Goal: Communication & Community: Answer question/provide support

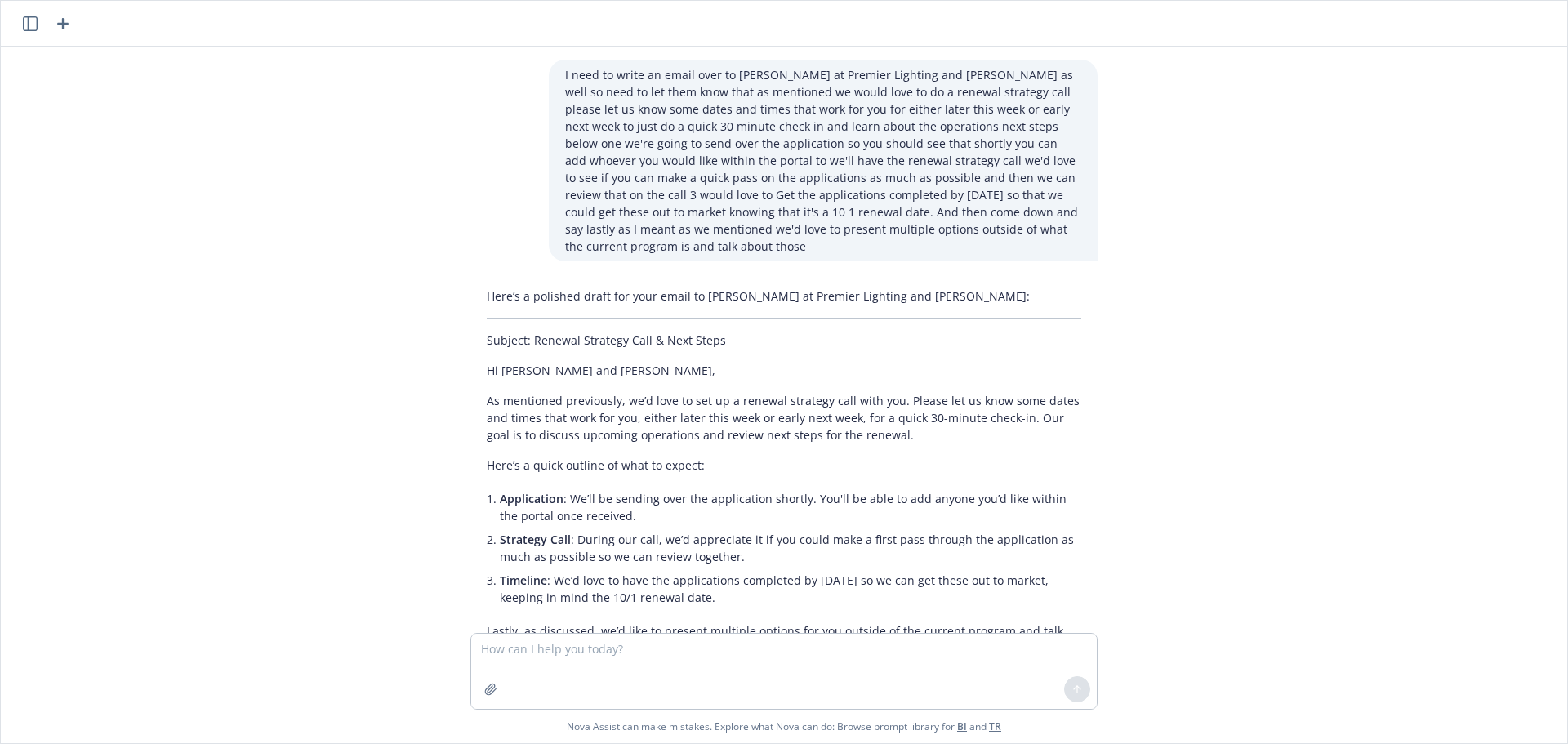
scroll to position [826, 0]
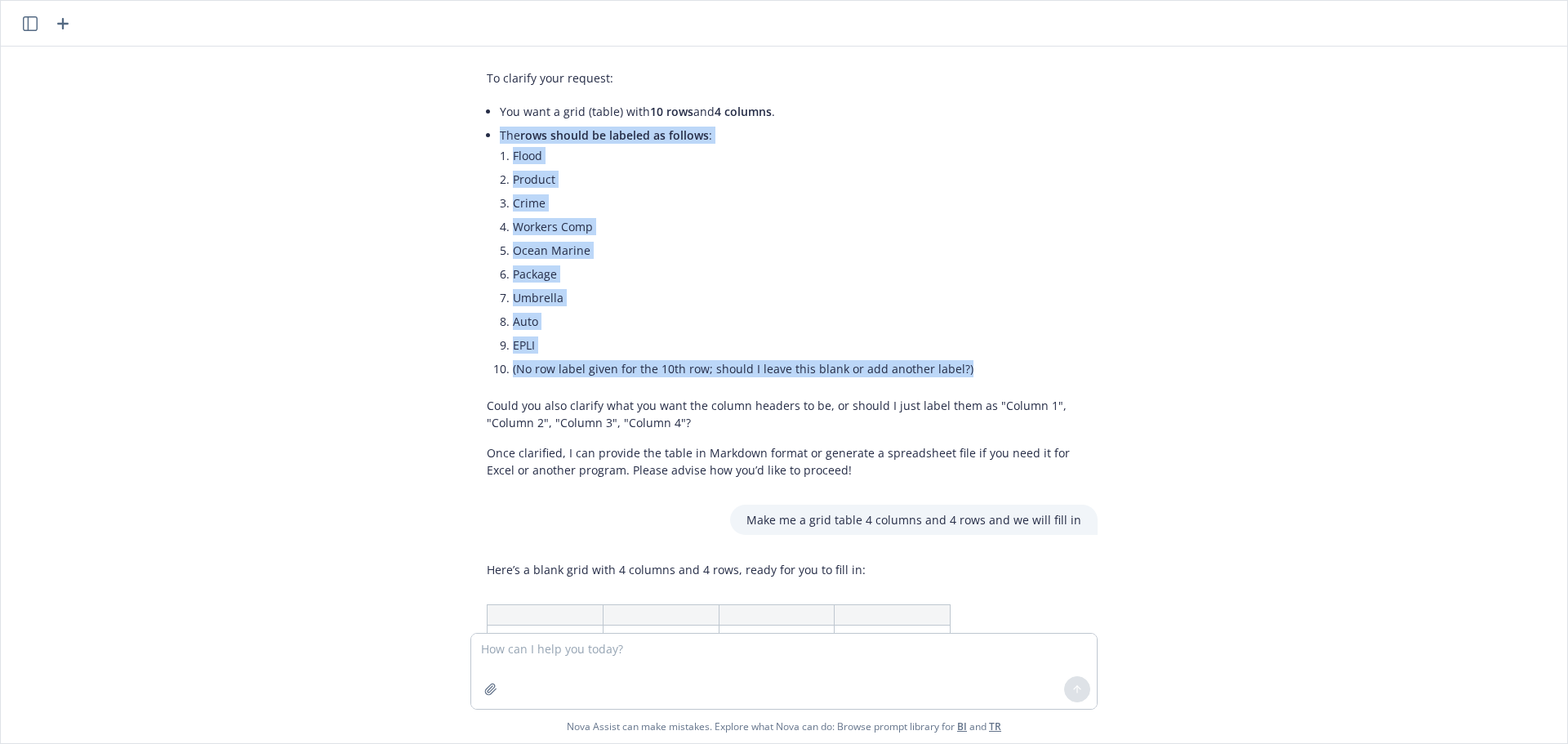
drag, startPoint x: 981, startPoint y: 370, endPoint x: 486, endPoint y: 131, distance: 549.7
click at [486, 131] on div "To clarify your request: You want a grid (table) with 10 rows and 4 columns . T…" at bounding box center [784, 274] width 627 height 423
copy li "The rows should be labeled as follows : Flood Product Crime Workers Comp Ocean …"
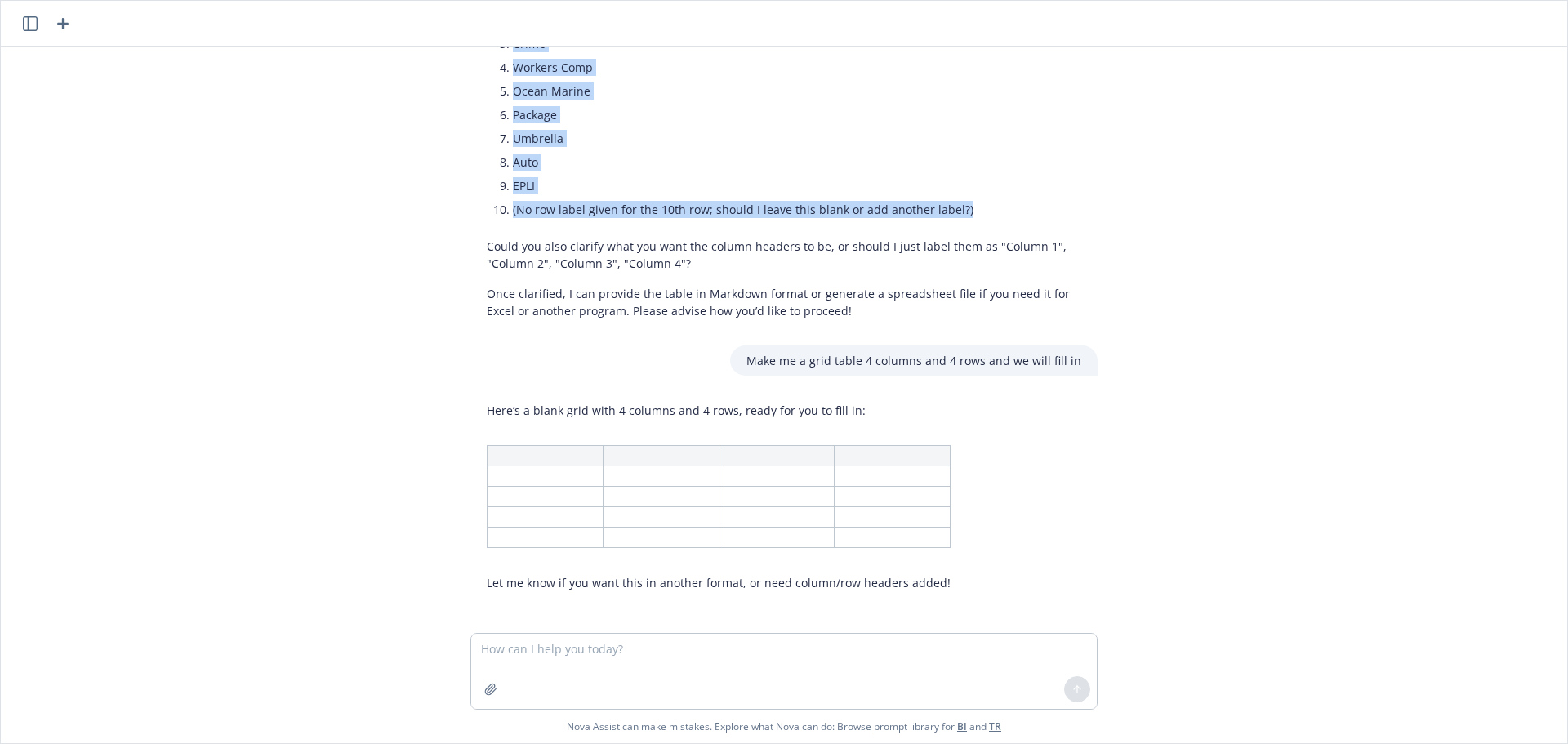
scroll to position [989, 0]
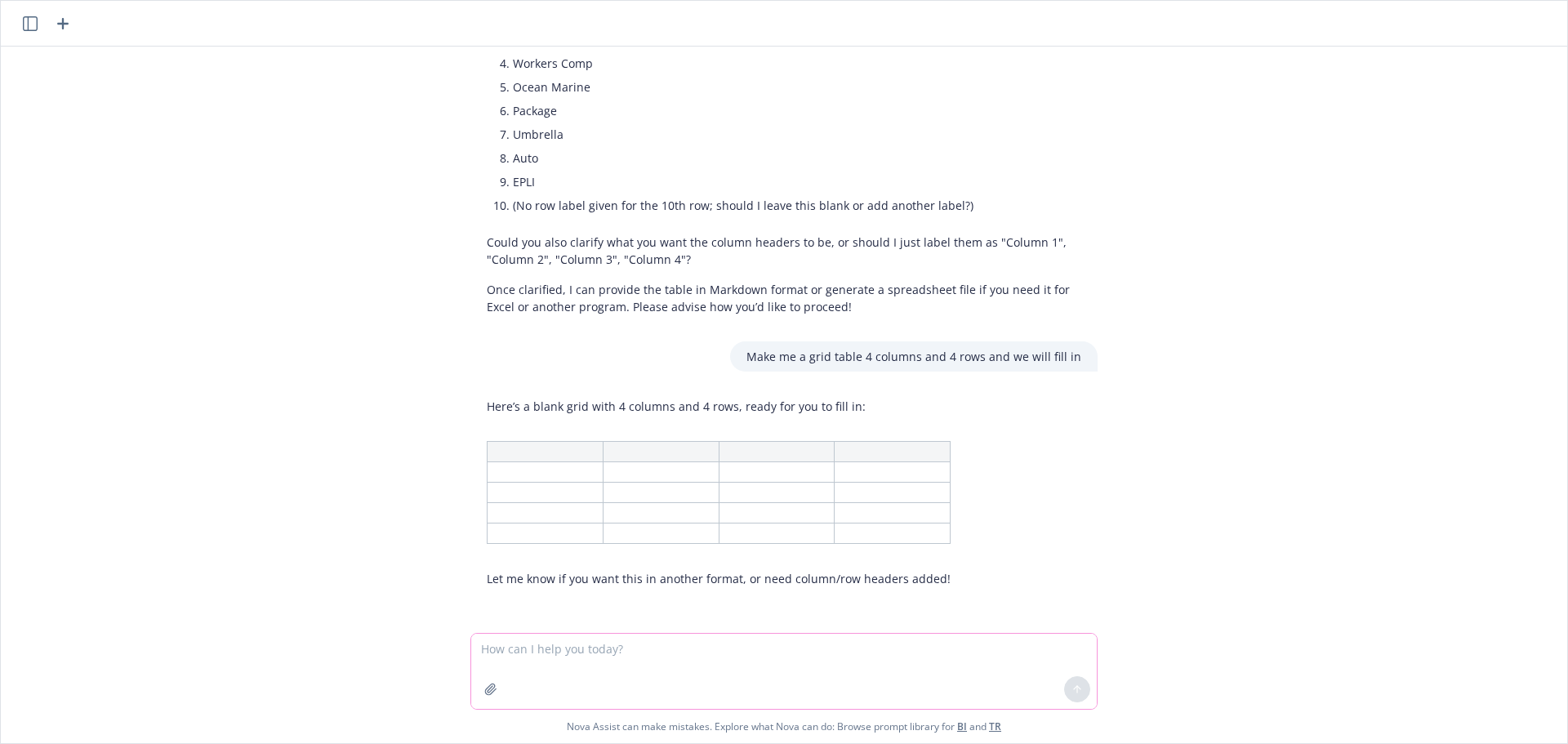
click at [544, 654] on textarea at bounding box center [783, 671] width 626 height 76
paste textarea "The rows should be labeled as follows: Flood Product Crime Workers Comp Ocean M…"
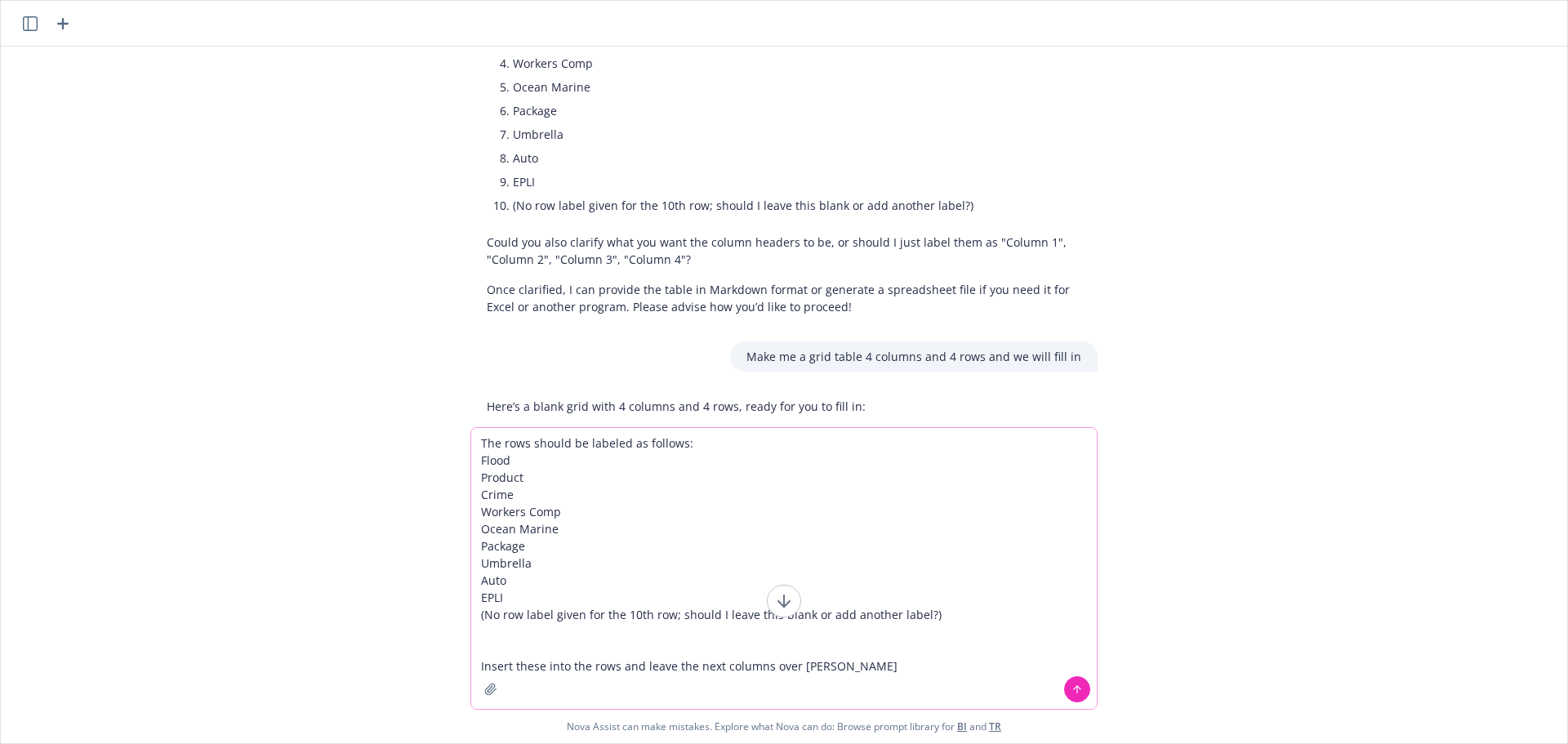
type textarea "The rows should be labeled as follows: Flood Product Crime Workers Comp Ocean M…"
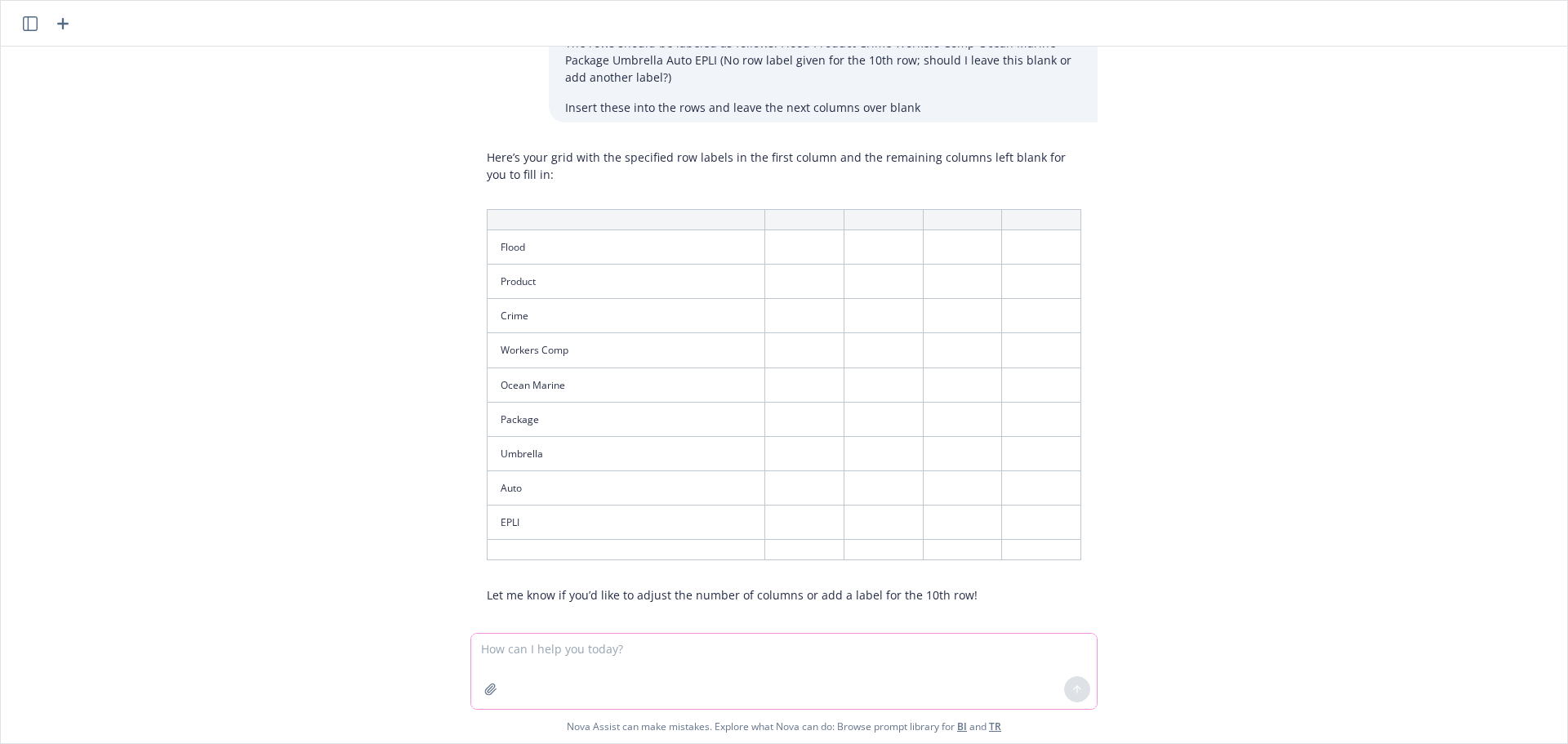
scroll to position [1591, 0]
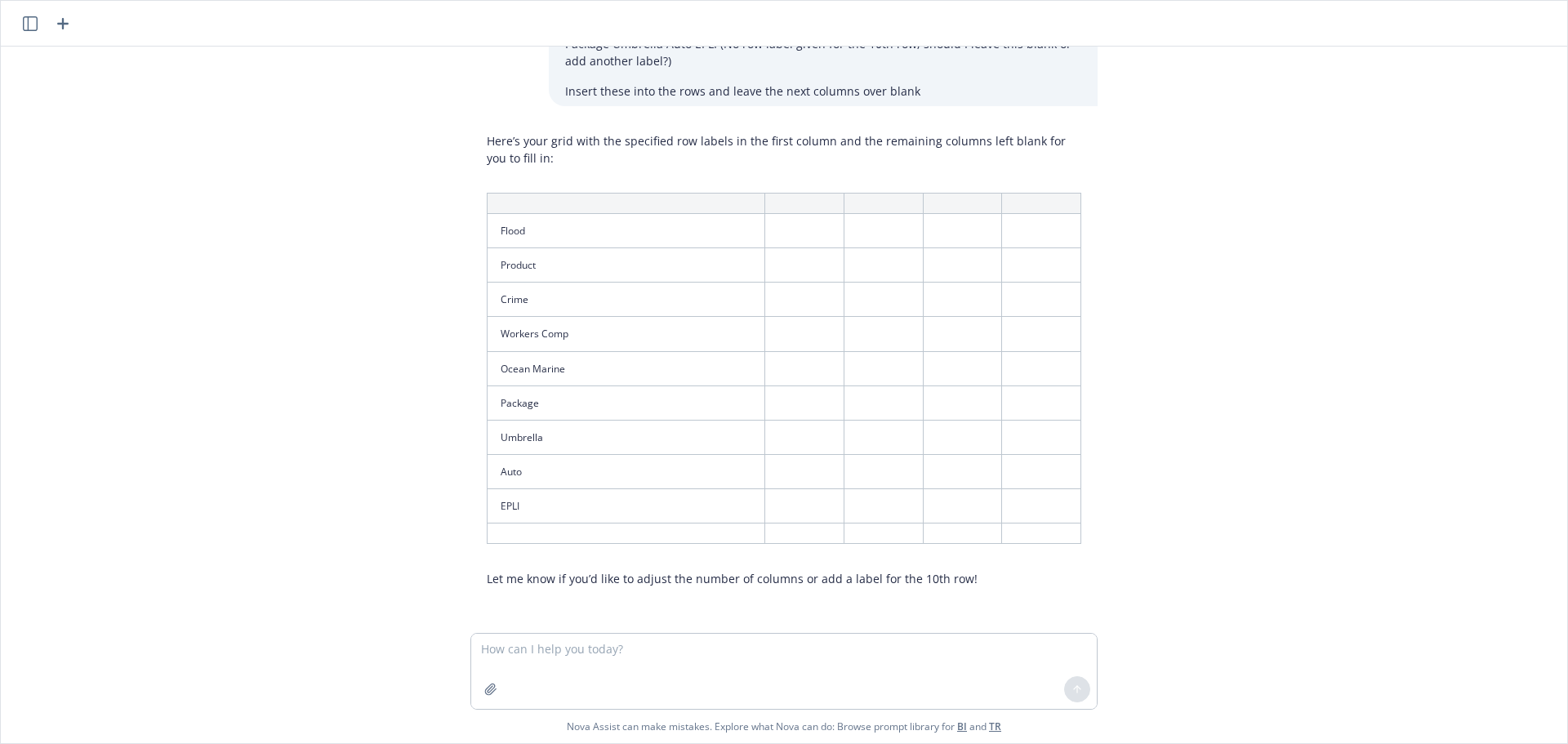
drag, startPoint x: 1095, startPoint y: 542, endPoint x: 462, endPoint y: 182, distance: 728.2
click at [462, 182] on div "Here’s your grid with the specified row labels in the first column and the rema…" at bounding box center [783, 360] width 653 height 468
click at [653, 667] on textarea at bounding box center [783, 671] width 626 height 76
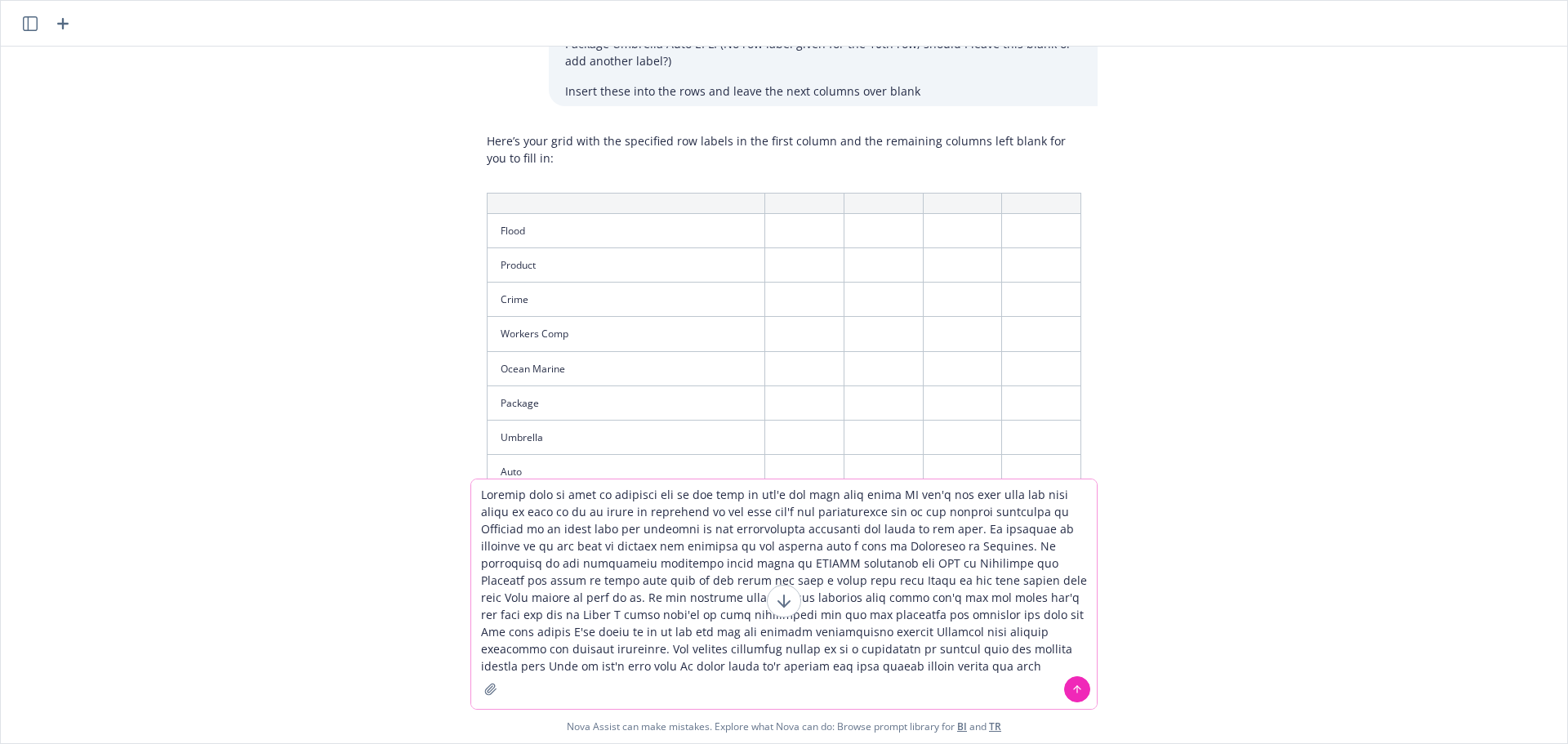
type textarea "Alright this is just an internal one to the team so let's use that grid above S…"
click at [1072, 688] on icon at bounding box center [1077, 689] width 12 height 12
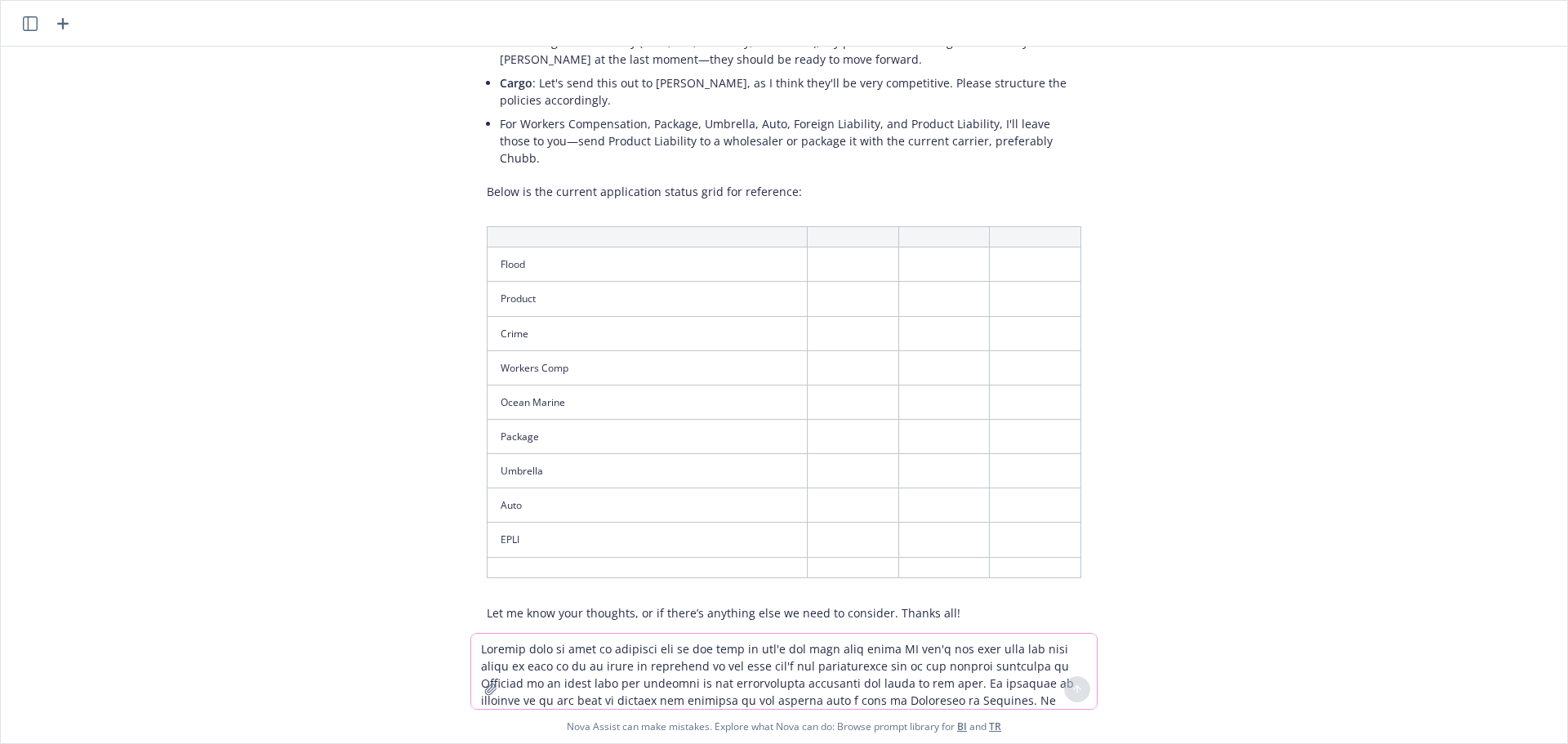
scroll to position [2767, 0]
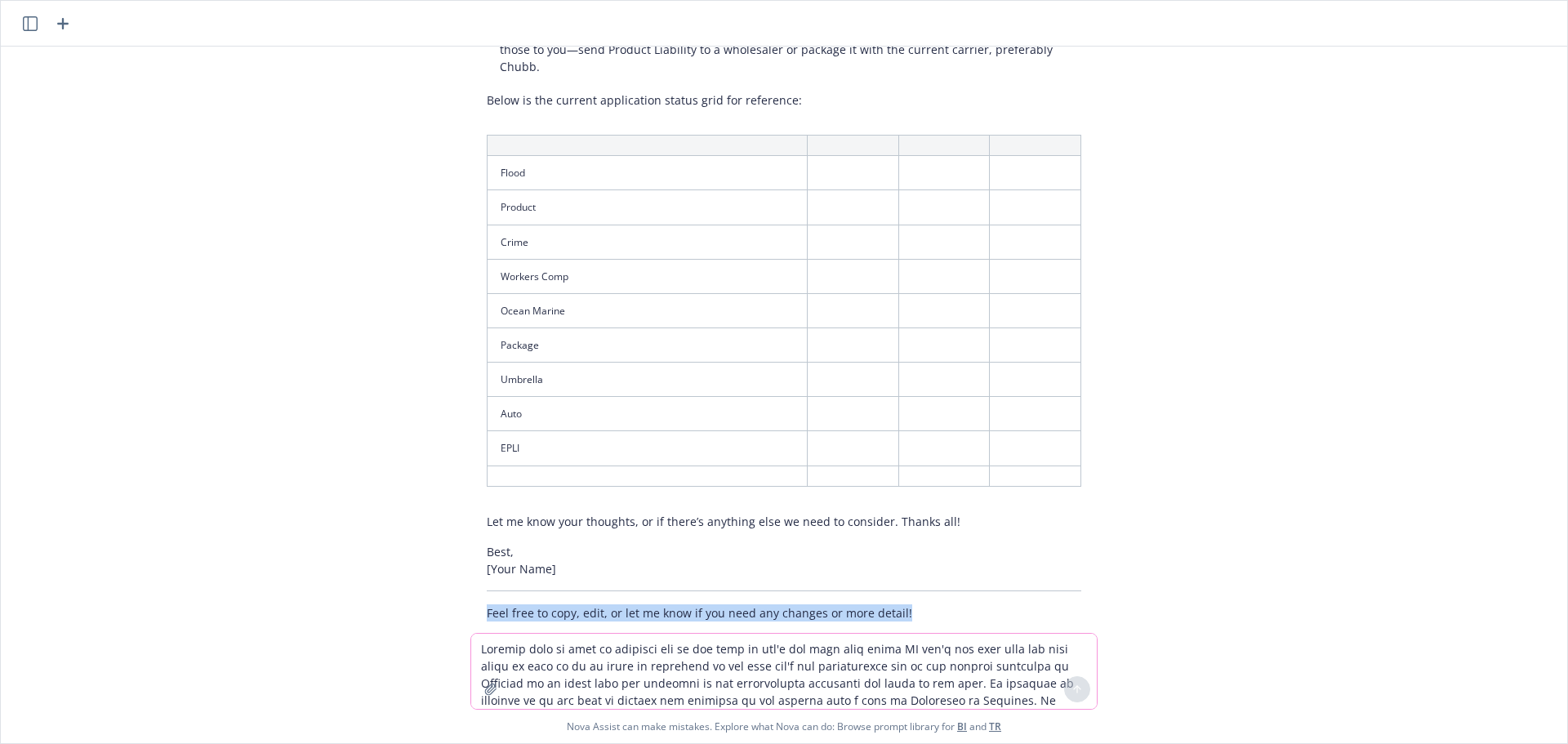
drag, startPoint x: 961, startPoint y: 582, endPoint x: 863, endPoint y: 557, distance: 101.1
click at [863, 557] on div "Here’s a draft internal update email, incorporating your instructions and inclu…" at bounding box center [784, 159] width 627 height 935
click at [904, 543] on p "Best, [Your Name]" at bounding box center [784, 560] width 595 height 35
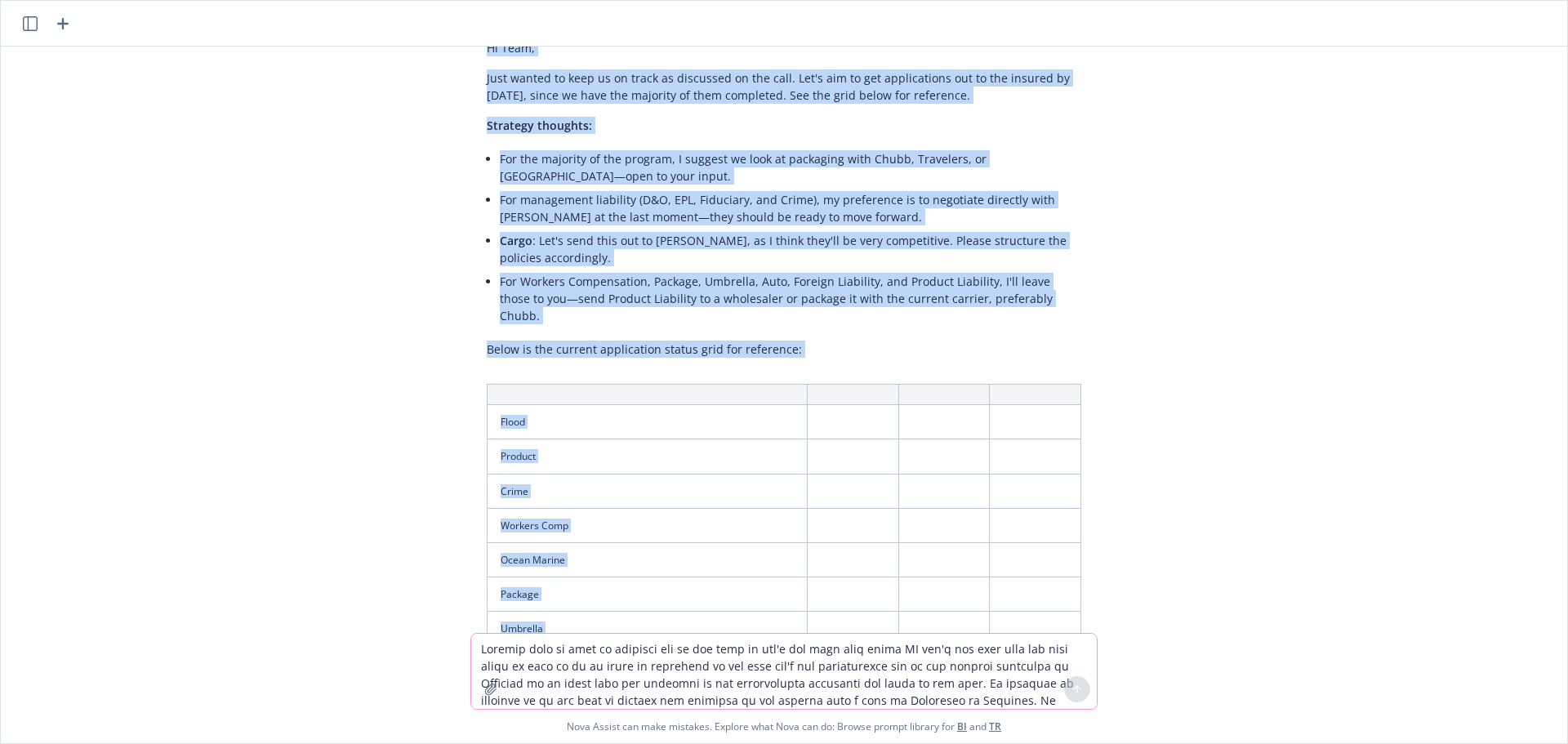
scroll to position [2447, 0]
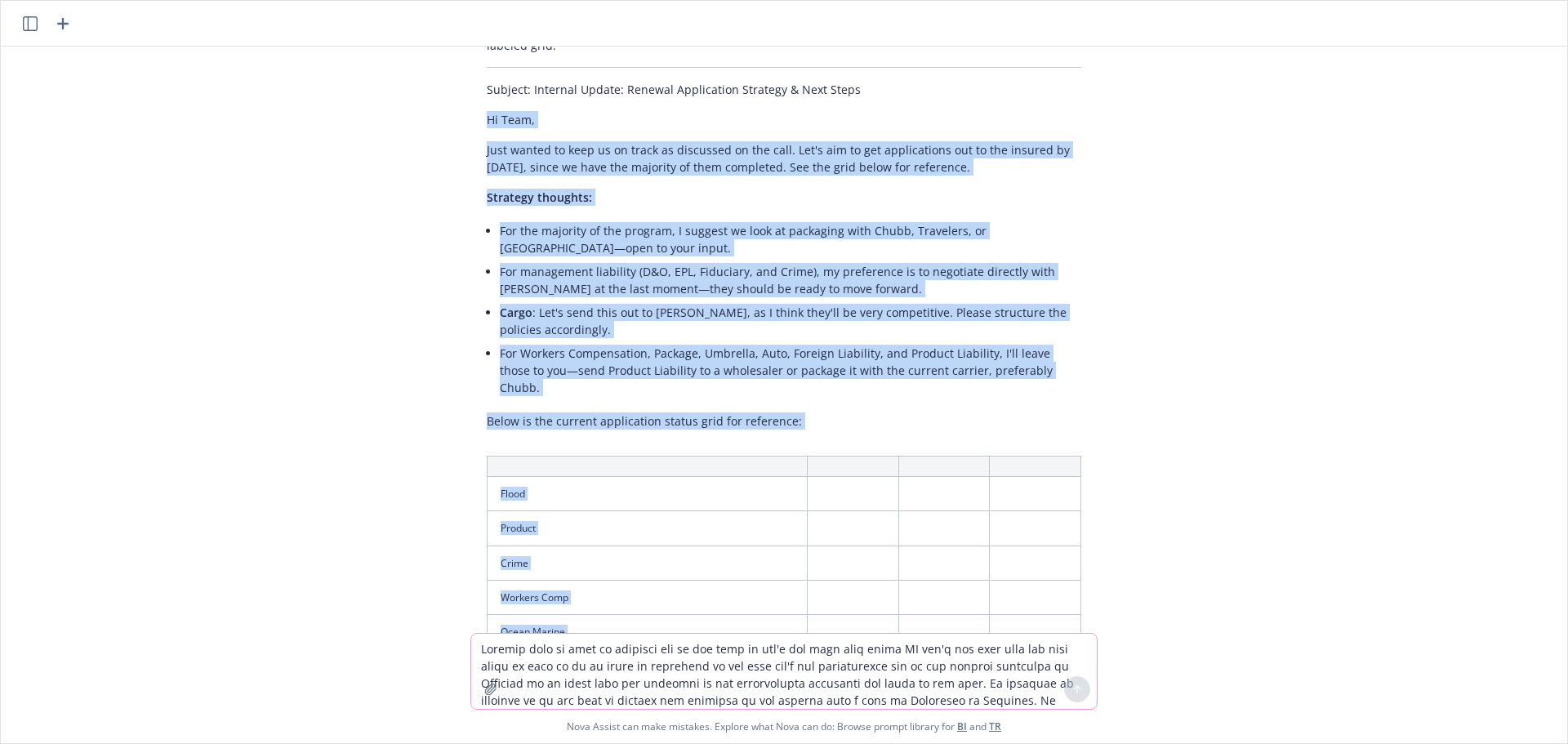
drag, startPoint x: 939, startPoint y: 489, endPoint x: 449, endPoint y: 90, distance: 631.9
click at [457, 90] on div "Here’s a draft internal update email, incorporating your instructions and inclu…" at bounding box center [783, 480] width 653 height 935
copy div "Lo Ipsu, Dolo sitame co adip el se doeiu te incididun ut lab etdo. Mag'a eni ad…"
click at [853, 370] on div "Here’s a draft internal update email, incorporating your instructions and inclu…" at bounding box center [784, 480] width 627 height 935
drag, startPoint x: 781, startPoint y: 391, endPoint x: 469, endPoint y: 105, distance: 423.2
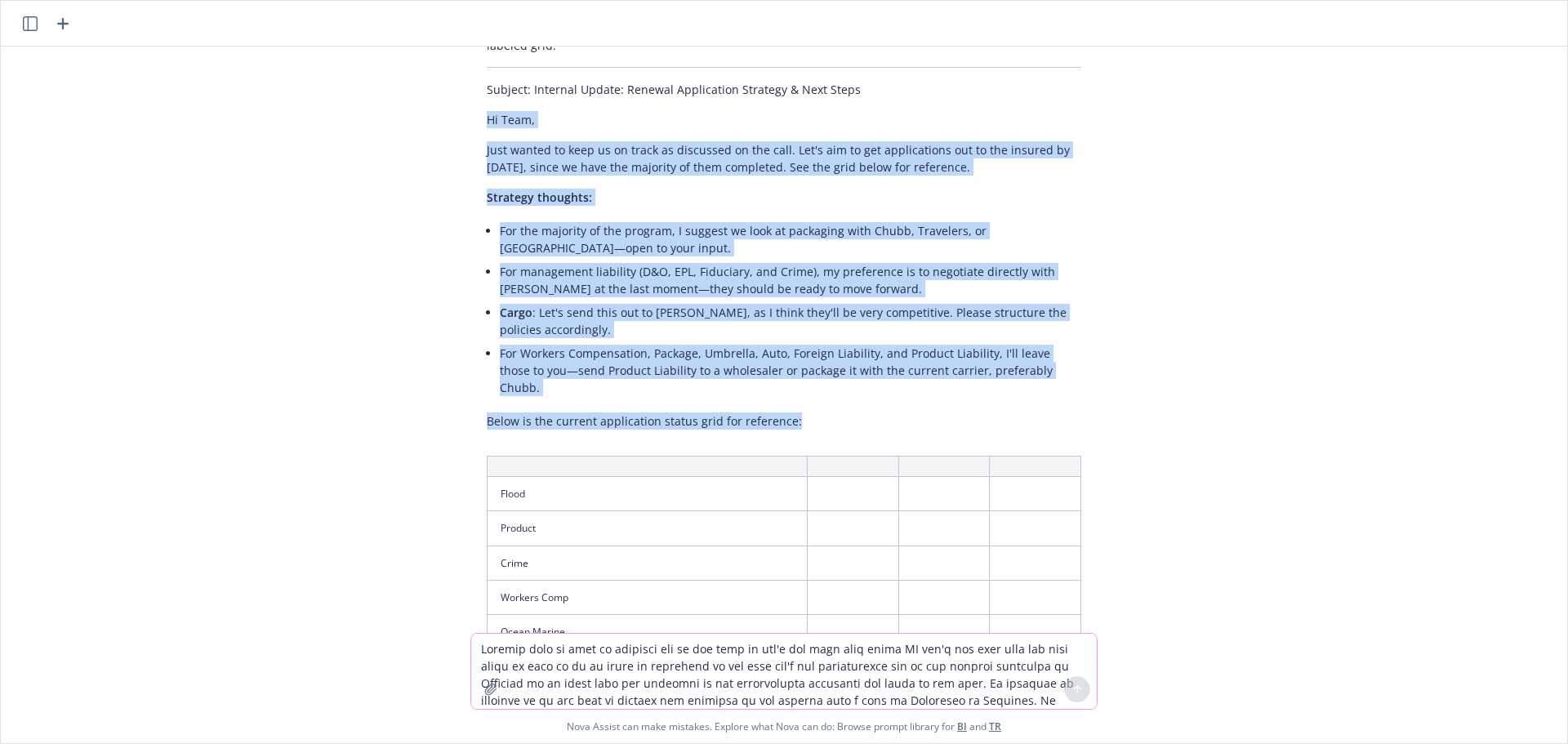
click at [471, 105] on div "Here’s a draft internal update email, incorporating your instructions and inclu…" at bounding box center [784, 480] width 627 height 935
copy div "Hi Team, Just wanted to keep us on track as discussed on the call. Let's aim to…"
drag, startPoint x: 887, startPoint y: 531, endPoint x: 799, endPoint y: 447, distance: 121.7
click at [899, 545] on td at bounding box center [944, 563] width 91 height 35
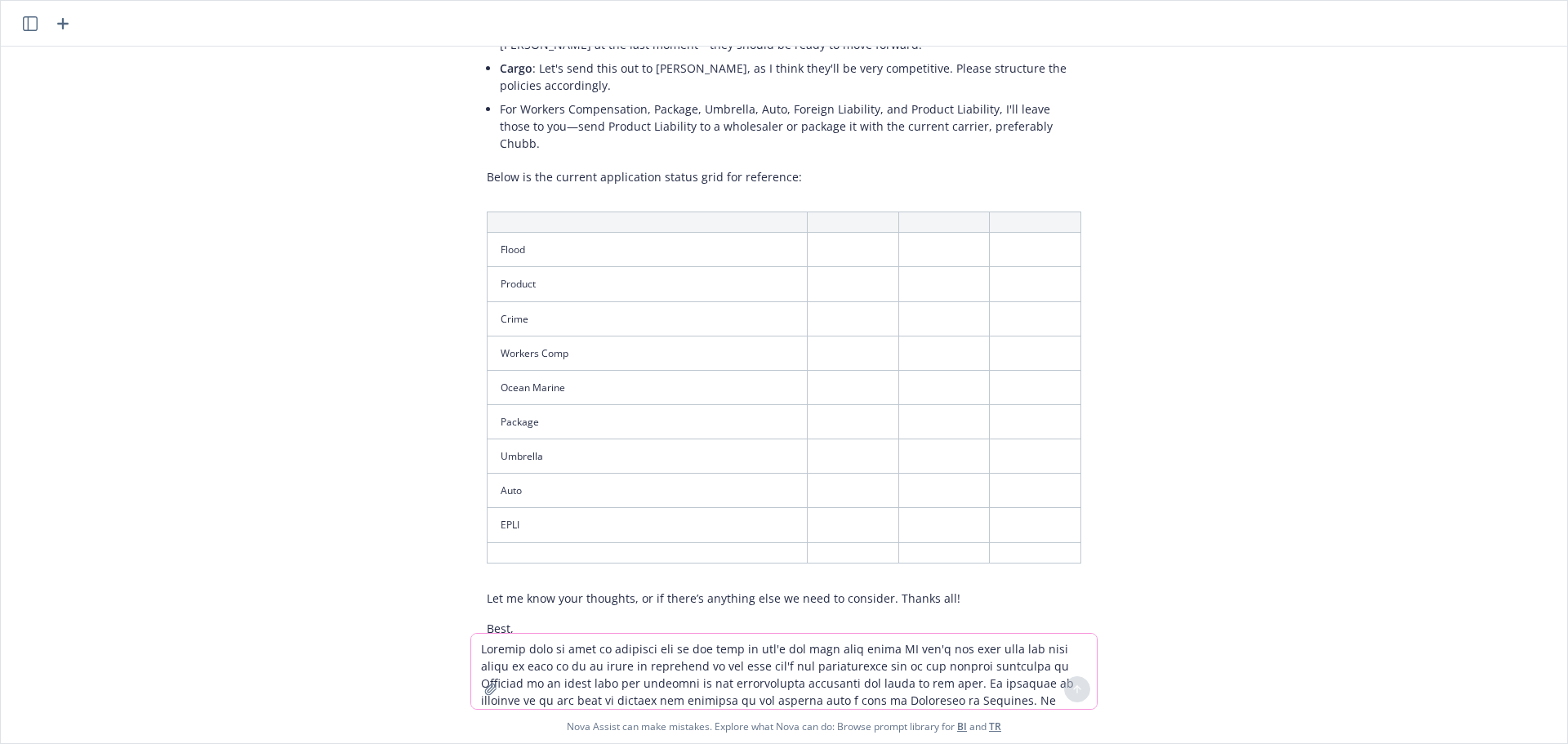
scroll to position [2692, 0]
drag, startPoint x: 1098, startPoint y: 537, endPoint x: 717, endPoint y: 349, distance: 424.9
click at [717, 349] on div "I need to write an email over to [PERSON_NAME] at Premier Lighting and [PERSON_…" at bounding box center [784, 340] width 1566 height 586
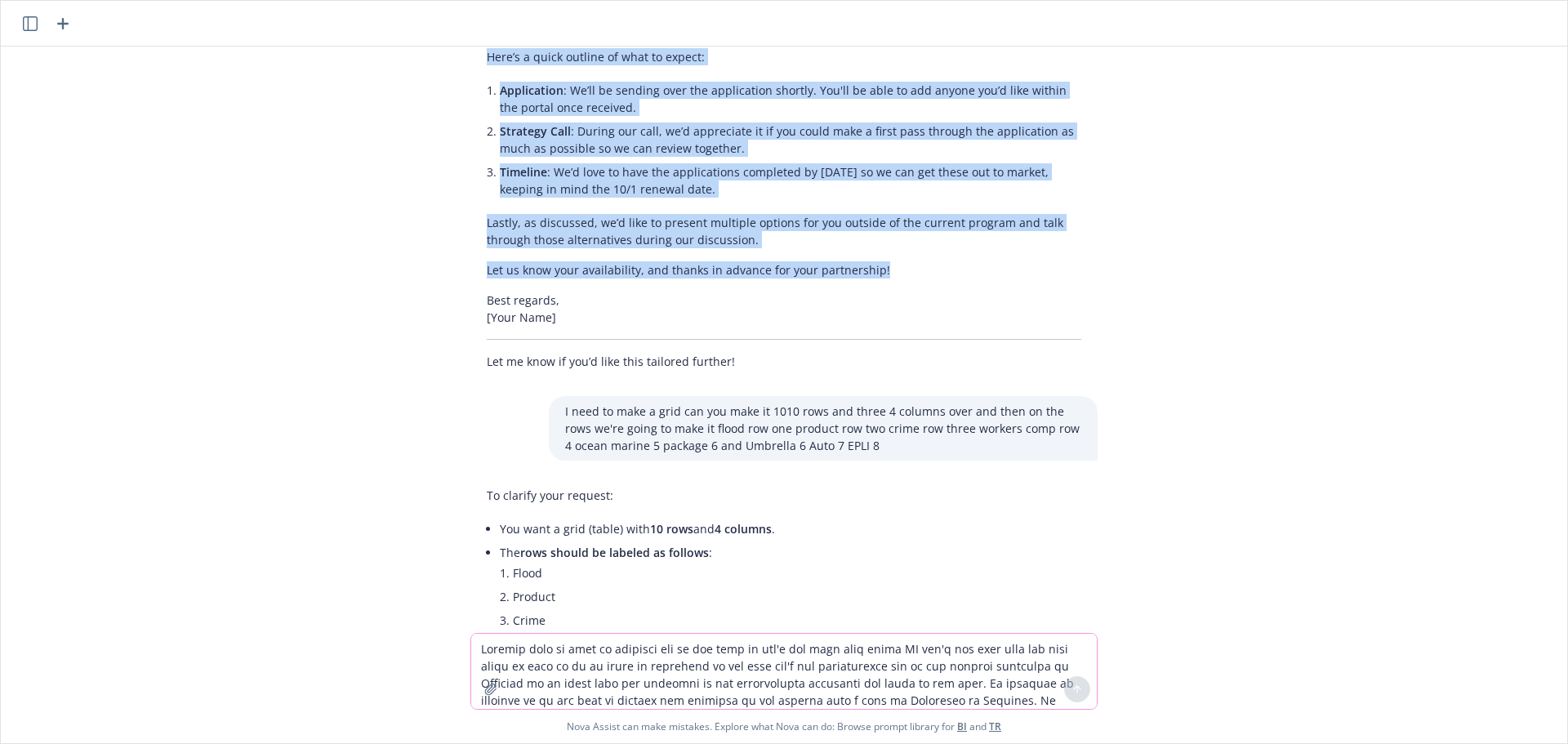
scroll to position [0, 0]
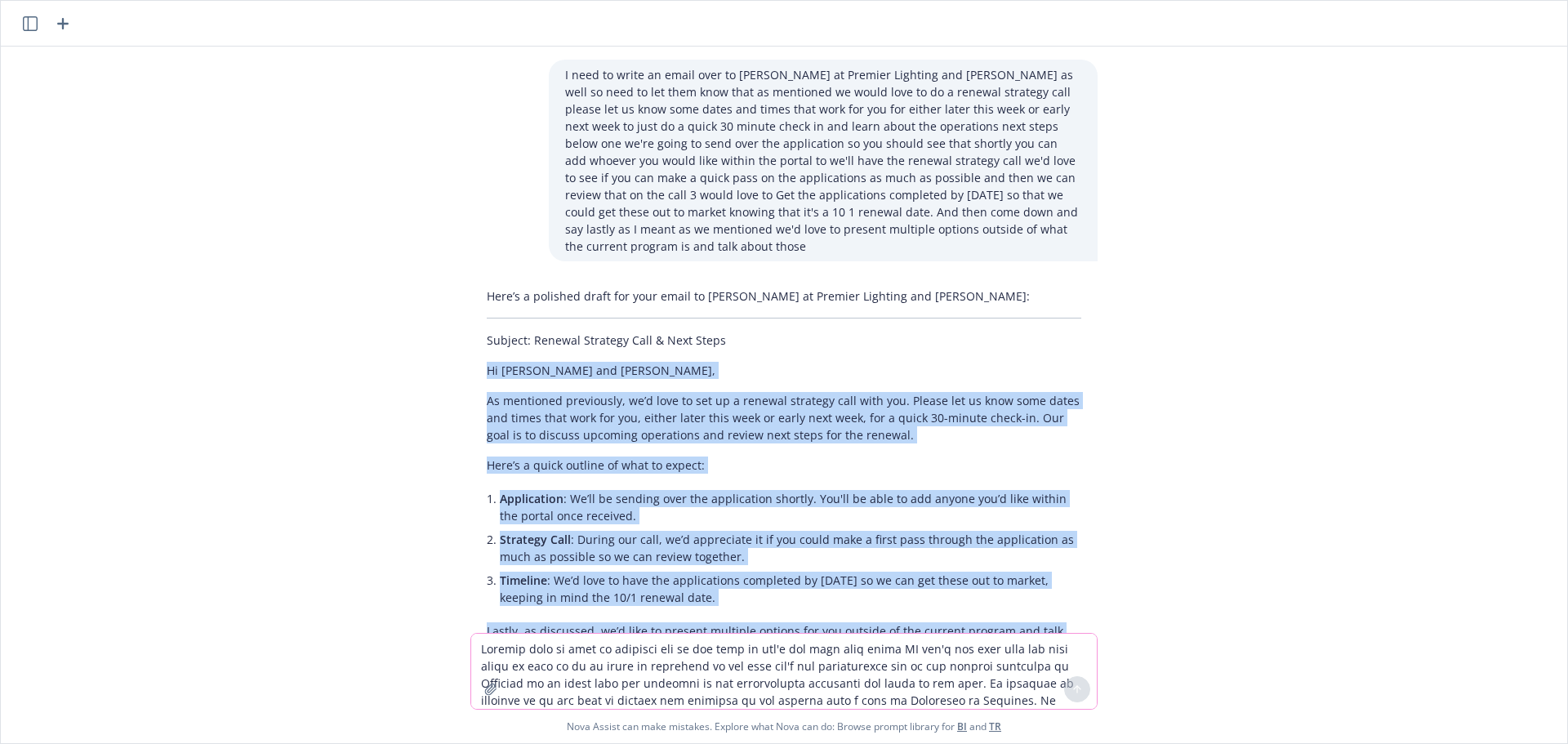
drag, startPoint x: 907, startPoint y: 270, endPoint x: 472, endPoint y: 363, distance: 444.8
click at [472, 363] on div "Here’s a polished draft for your email to [PERSON_NAME] at Premier Lighting and…" at bounding box center [784, 533] width 627 height 504
copy div "Lo Ipsumd sit Ametc, Ad elitseddo eiusmodtem, in’u labo et dol ma a enimadm ven…"
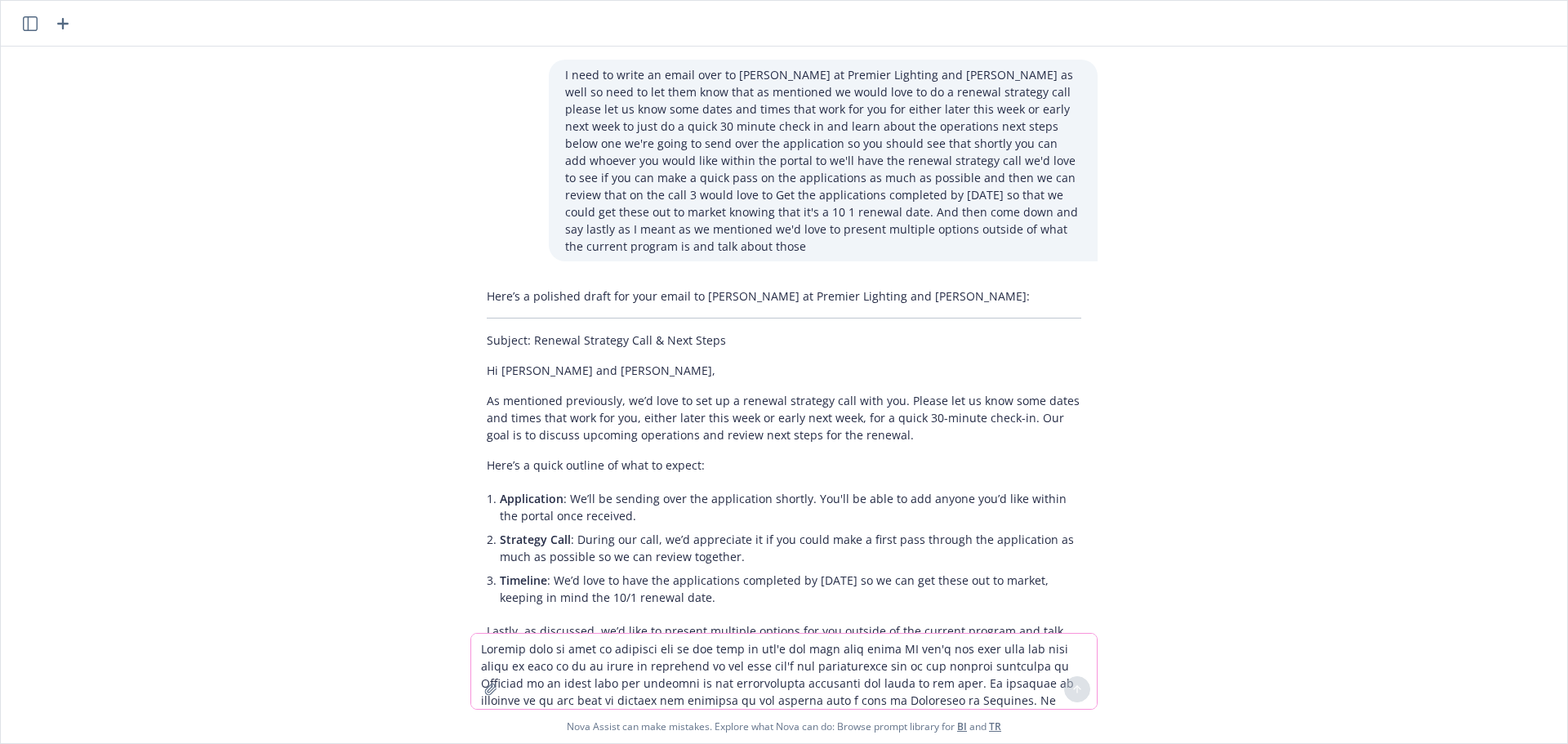
click at [619, 648] on textarea at bounding box center [783, 671] width 626 height 76
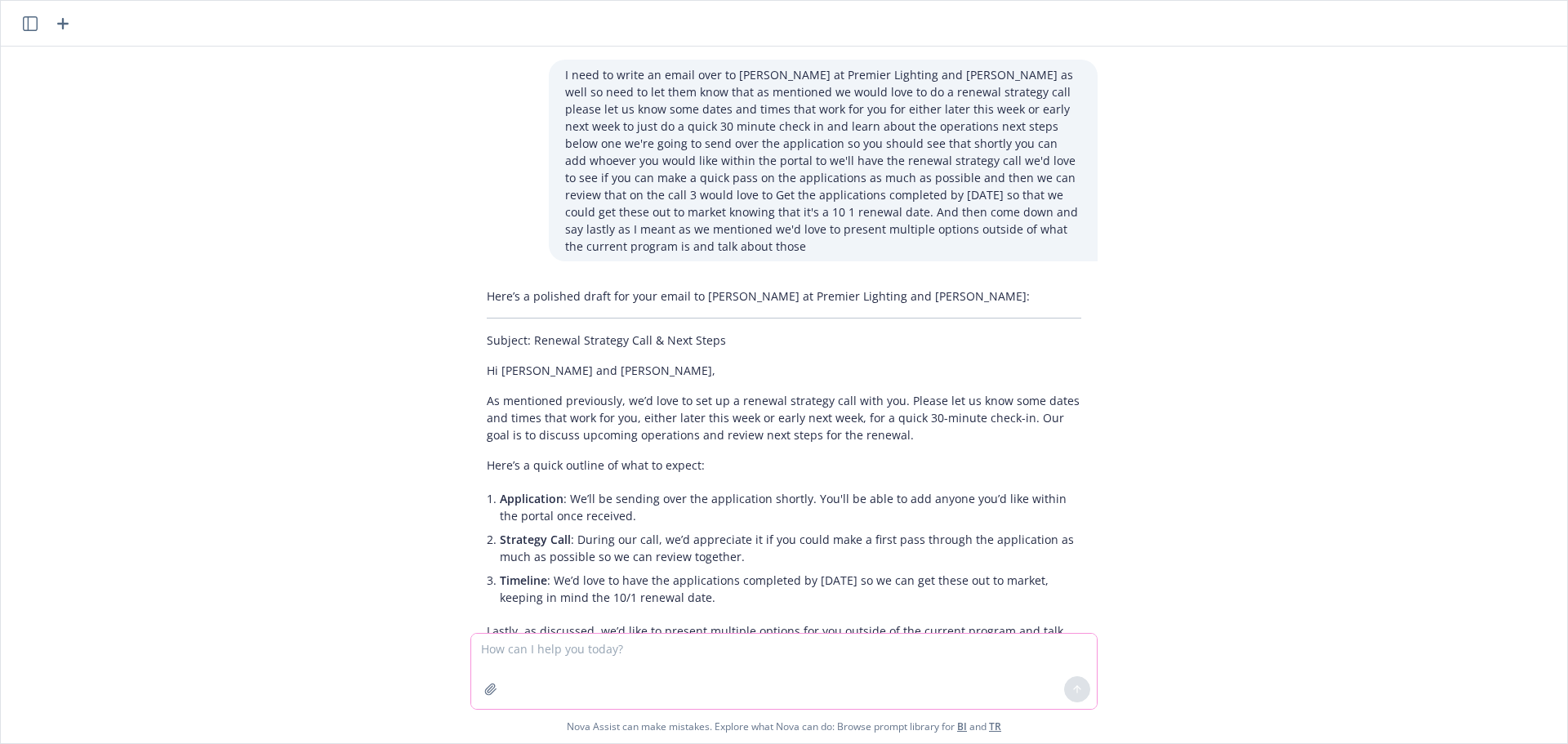
paste textarea "Lo Ipsumd sit Ametc, Ad elitseddo eiusmodtem, in’u labo et dol ma a enimadm ven…"
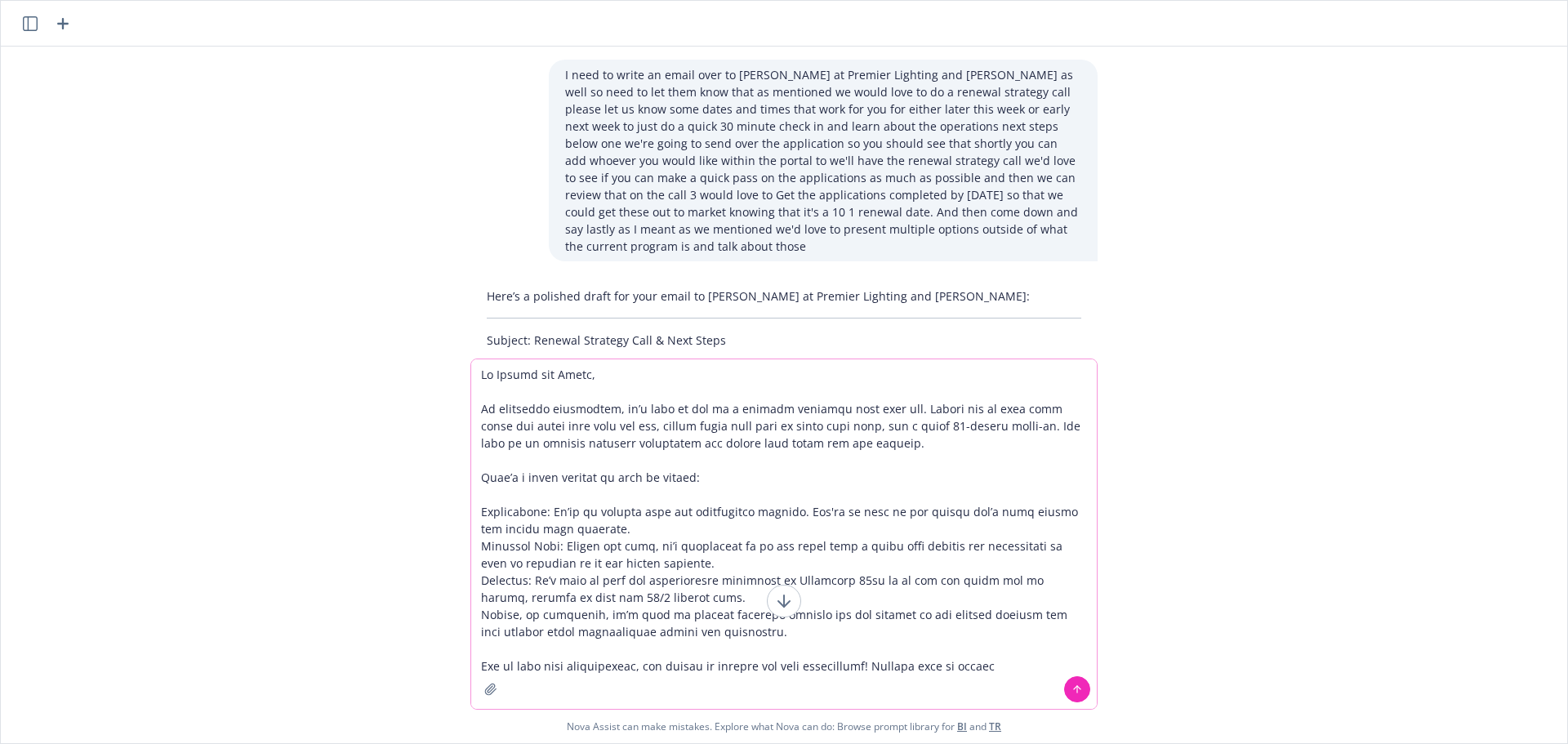
drag, startPoint x: 1002, startPoint y: 669, endPoint x: 867, endPoint y: 672, distance: 135.0
click at [867, 672] on textarea at bounding box center [783, 535] width 626 height 350
type textarea "Lo Ipsumd sit Ametc, Ad elitseddo eiusmodtem, in’u labo et dol ma a enimadm ven…"
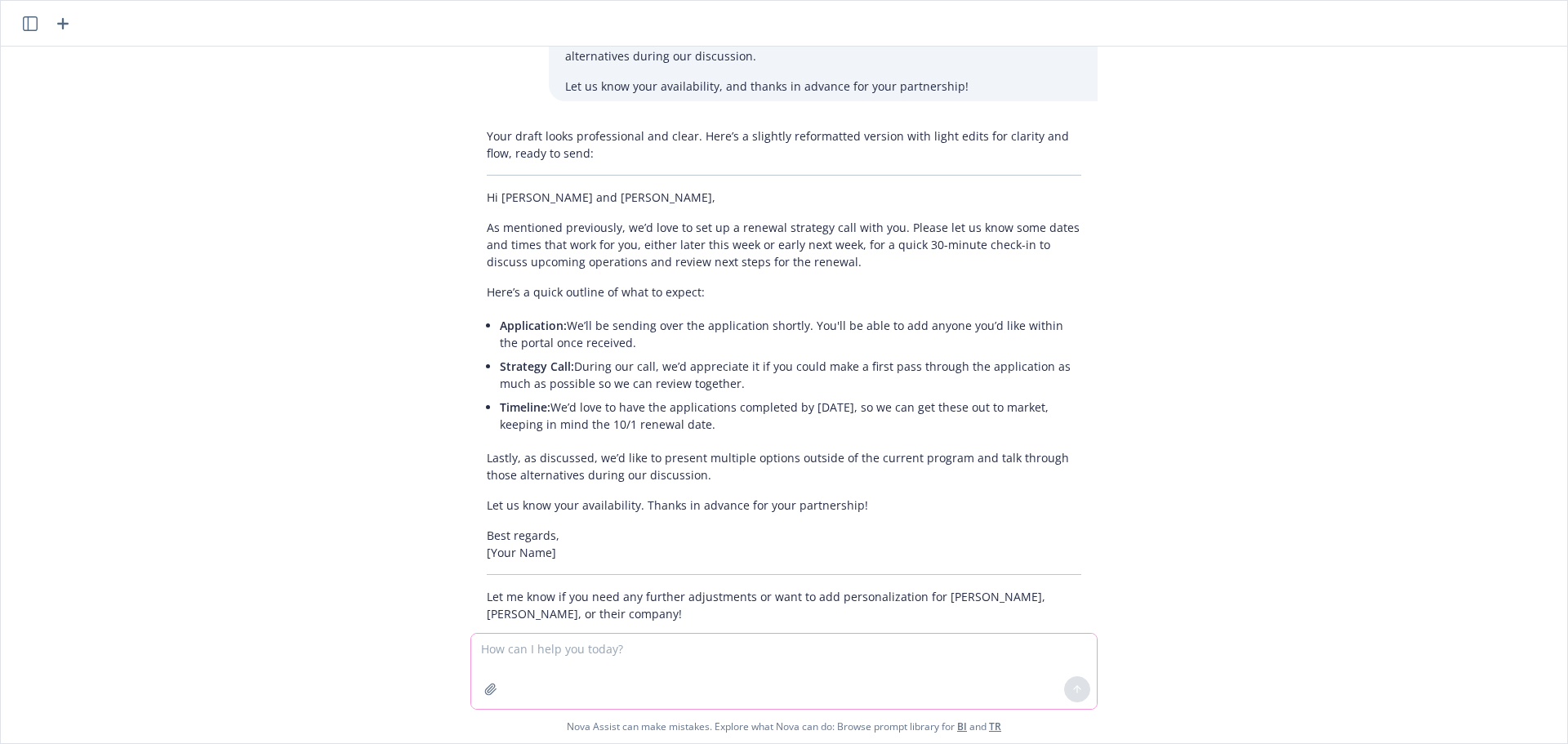
scroll to position [3621, 0]
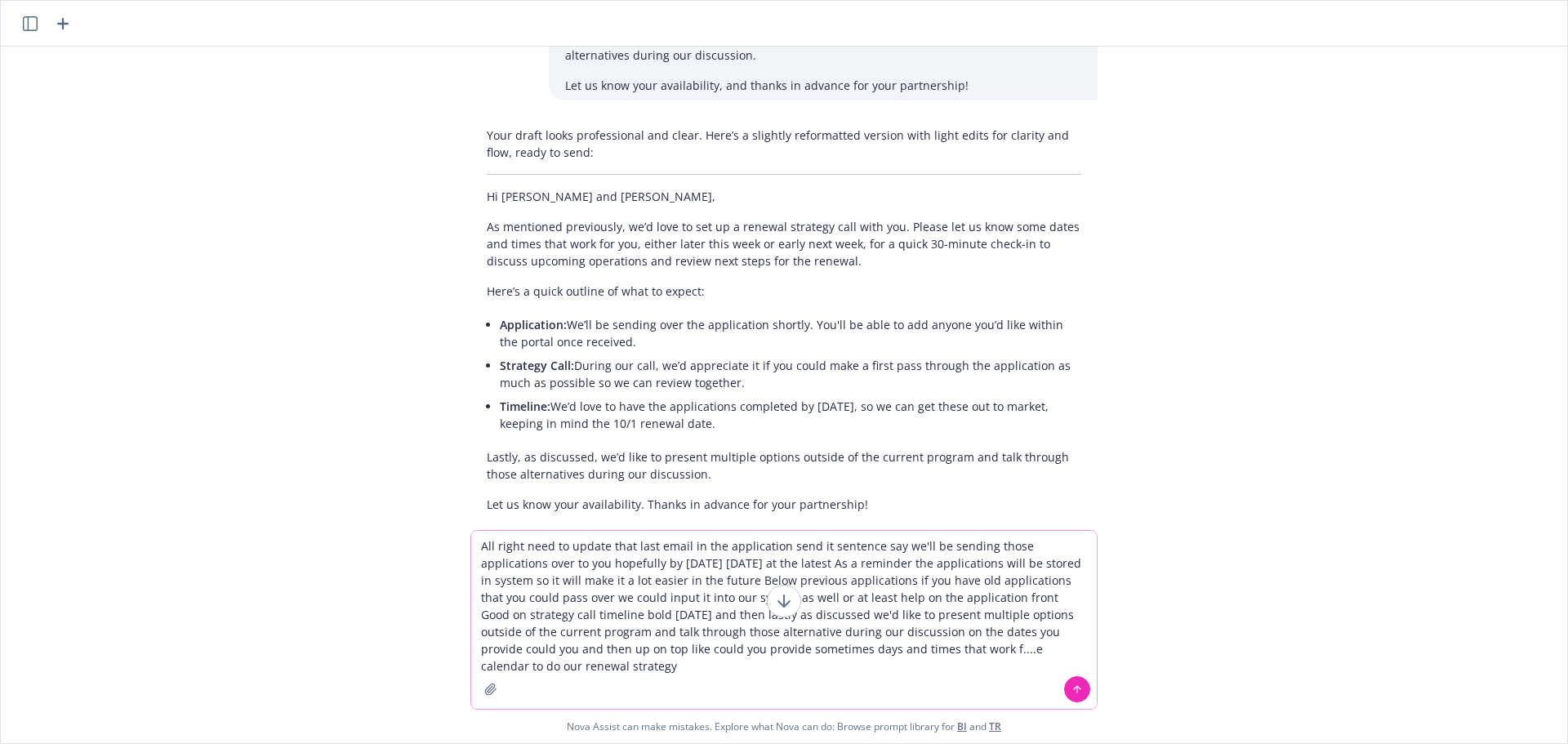
type textarea "All right need to update that last email in the application send it sentence sa…"
click at [1064, 692] on button at bounding box center [1077, 689] width 26 height 26
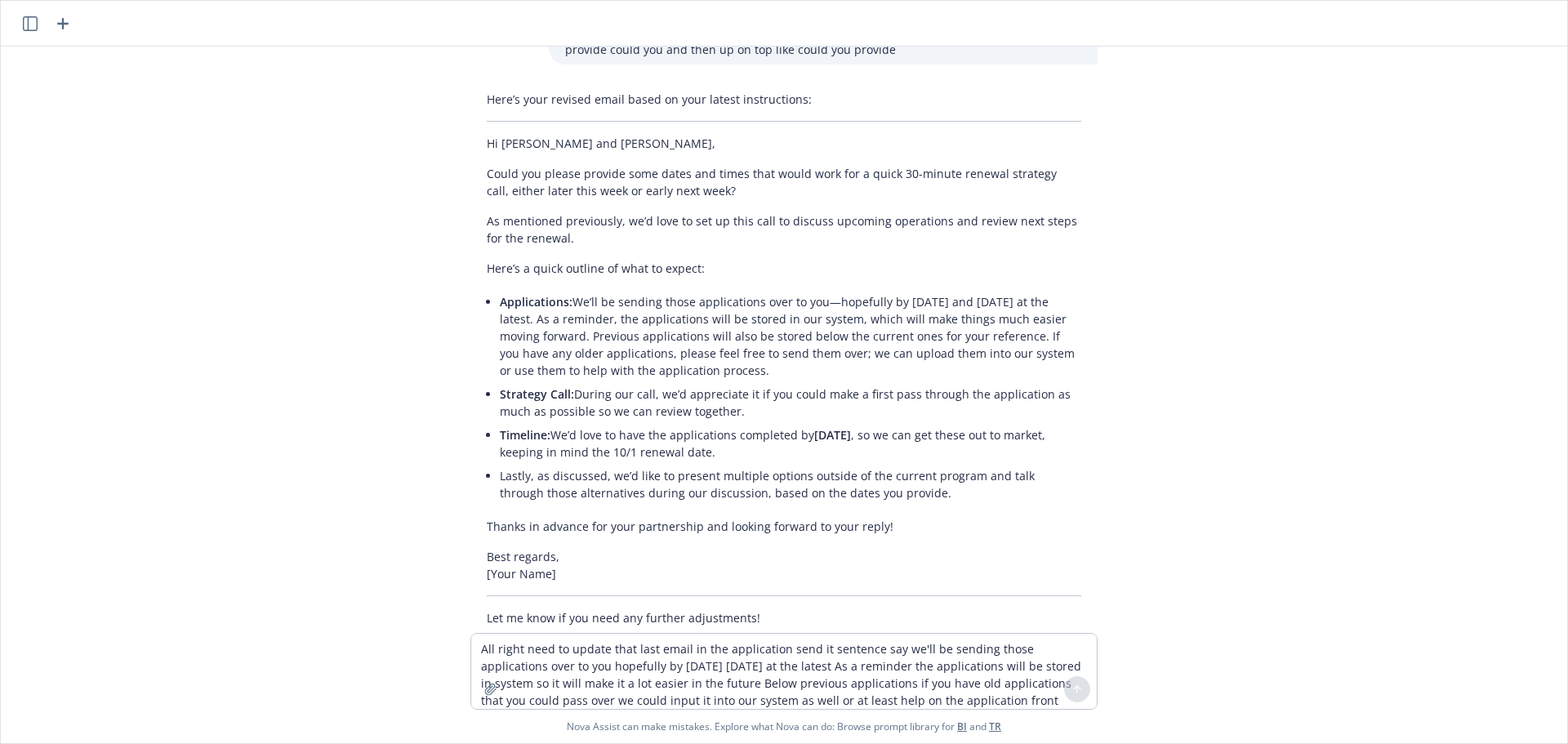
scroll to position [4358, 0]
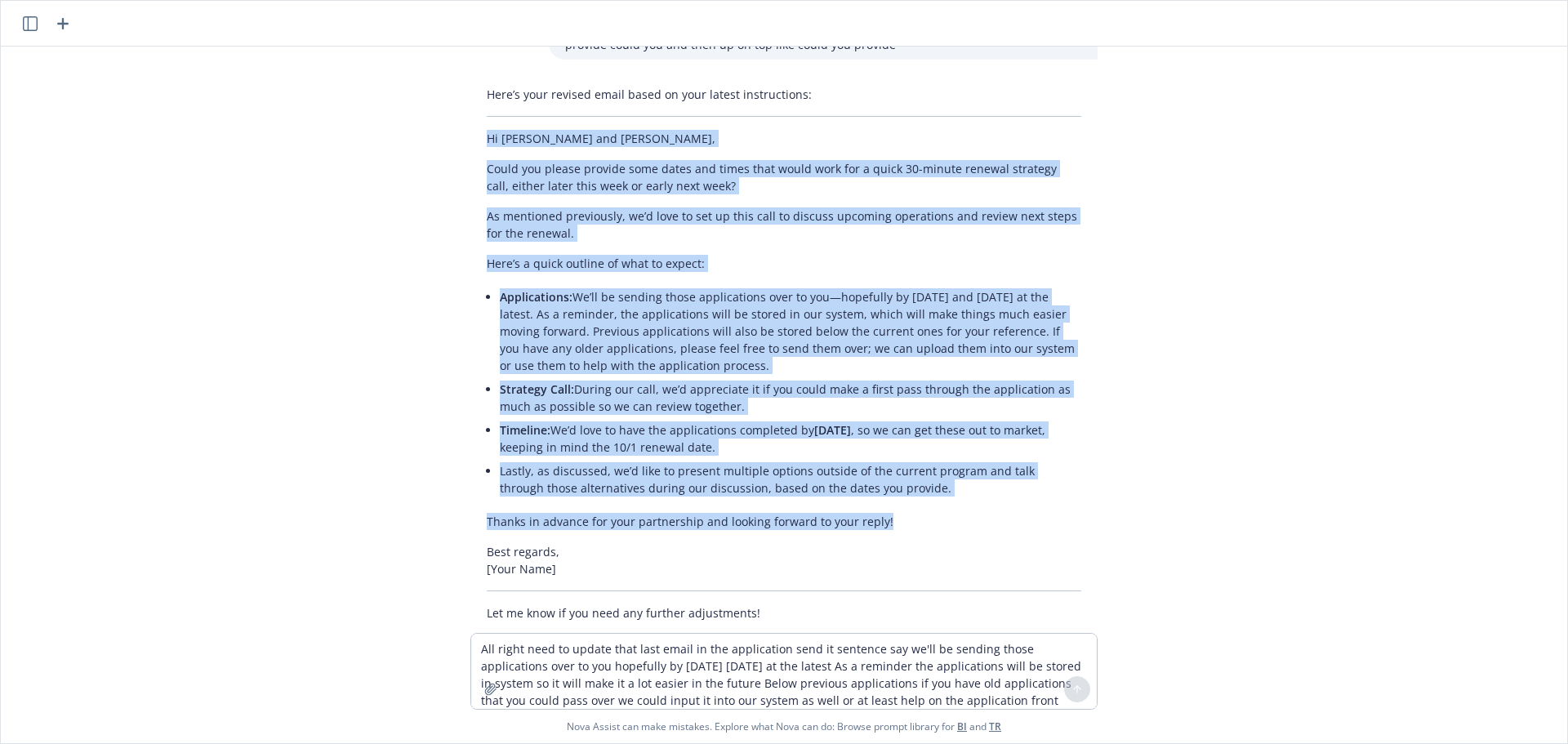
drag, startPoint x: 874, startPoint y: 488, endPoint x: 471, endPoint y: 107, distance: 554.6
click at [471, 107] on div "Here’s your revised email based on your latest instructions: Hi [PERSON_NAME] a…" at bounding box center [784, 353] width 627 height 549
copy div "Lo Ipsumd sit Ametc, Adipi eli seddoe tempori utla etdol mag aliqu enim admin v…"
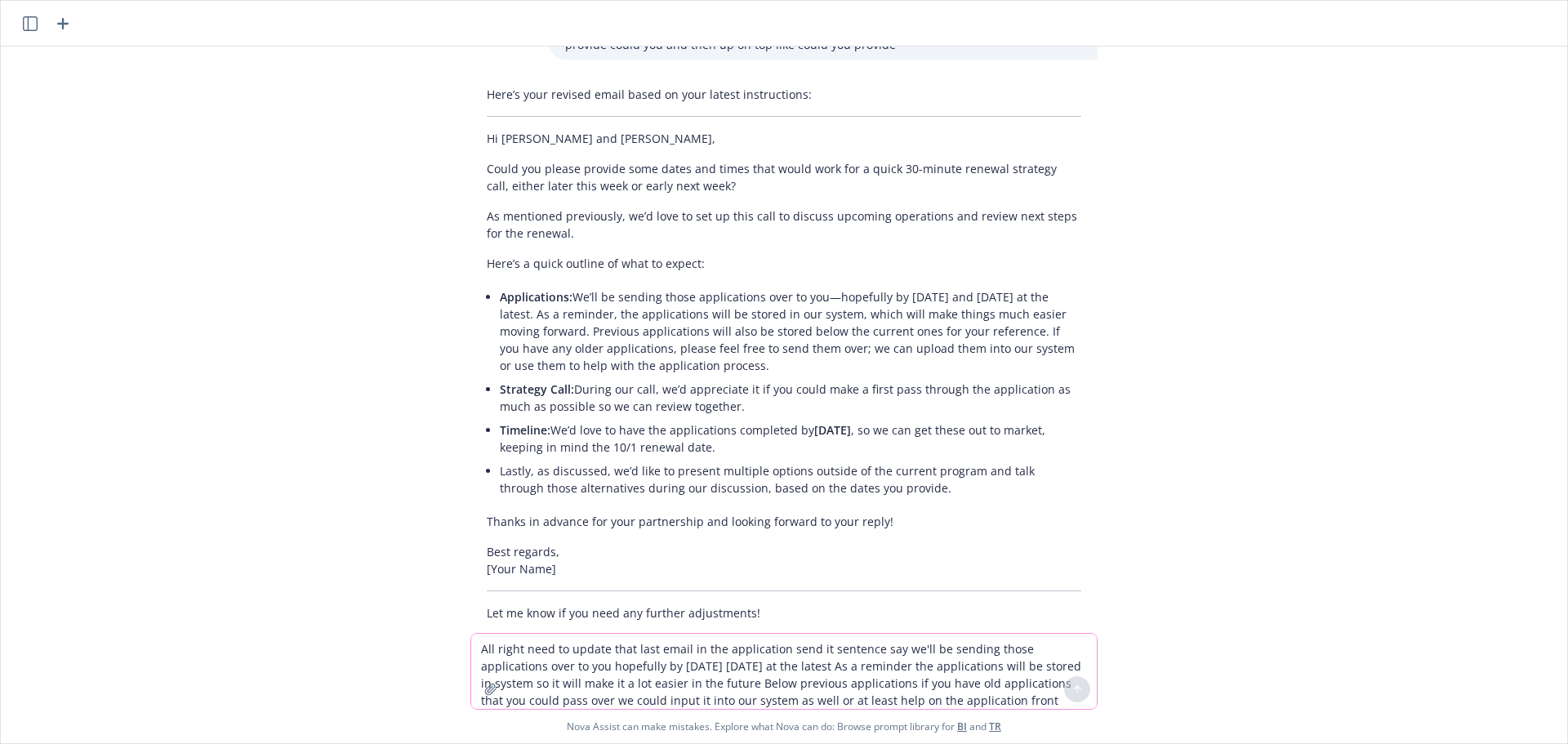
click at [962, 659] on textarea "All right need to update that last email in the application send it sentence sa…" at bounding box center [783, 671] width 626 height 76
click at [63, 23] on icon "button" at bounding box center [63, 24] width 12 height 12
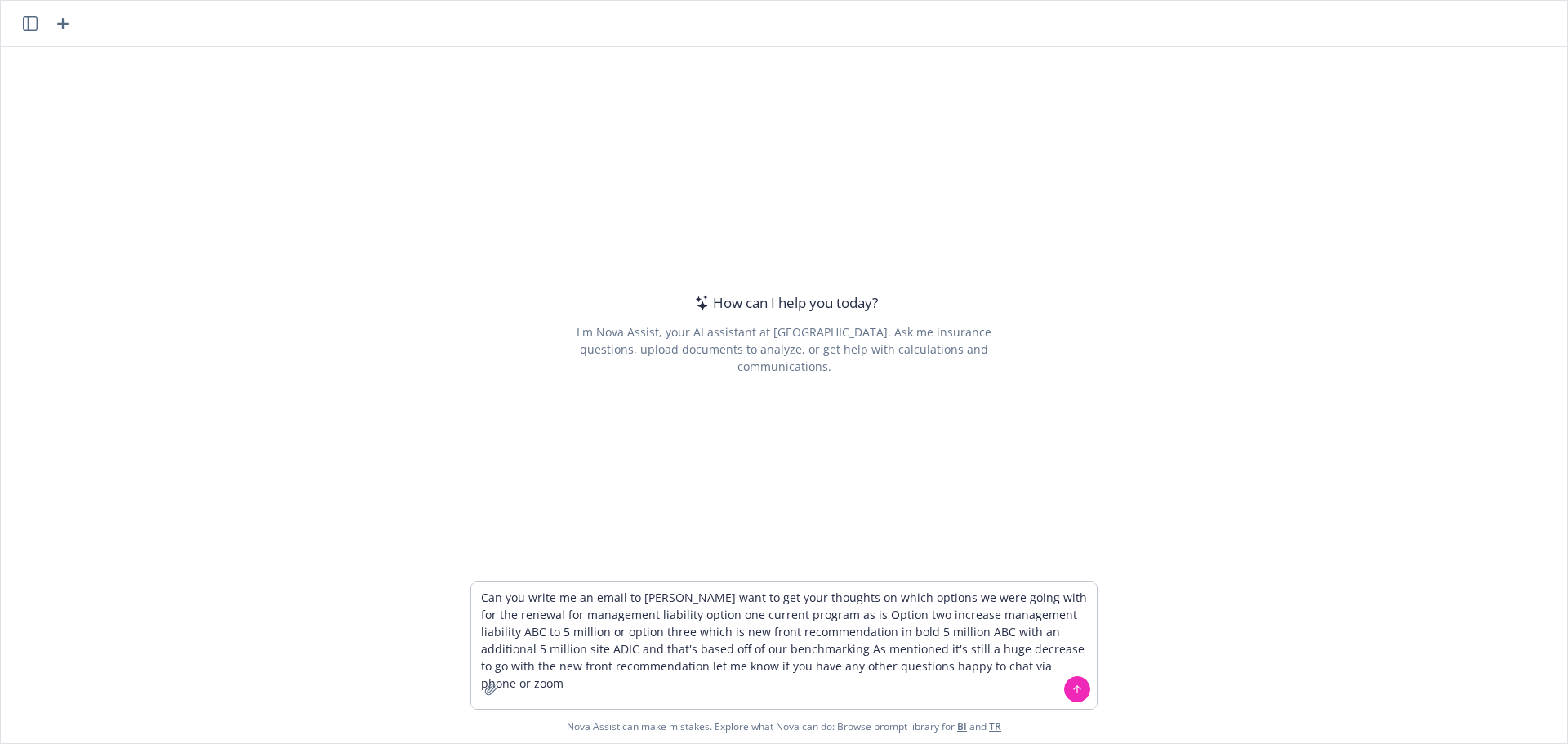
type textarea "Can you write me an email to [PERSON_NAME] want to get your thoughts on which o…"
click at [1073, 692] on icon at bounding box center [1077, 689] width 12 height 12
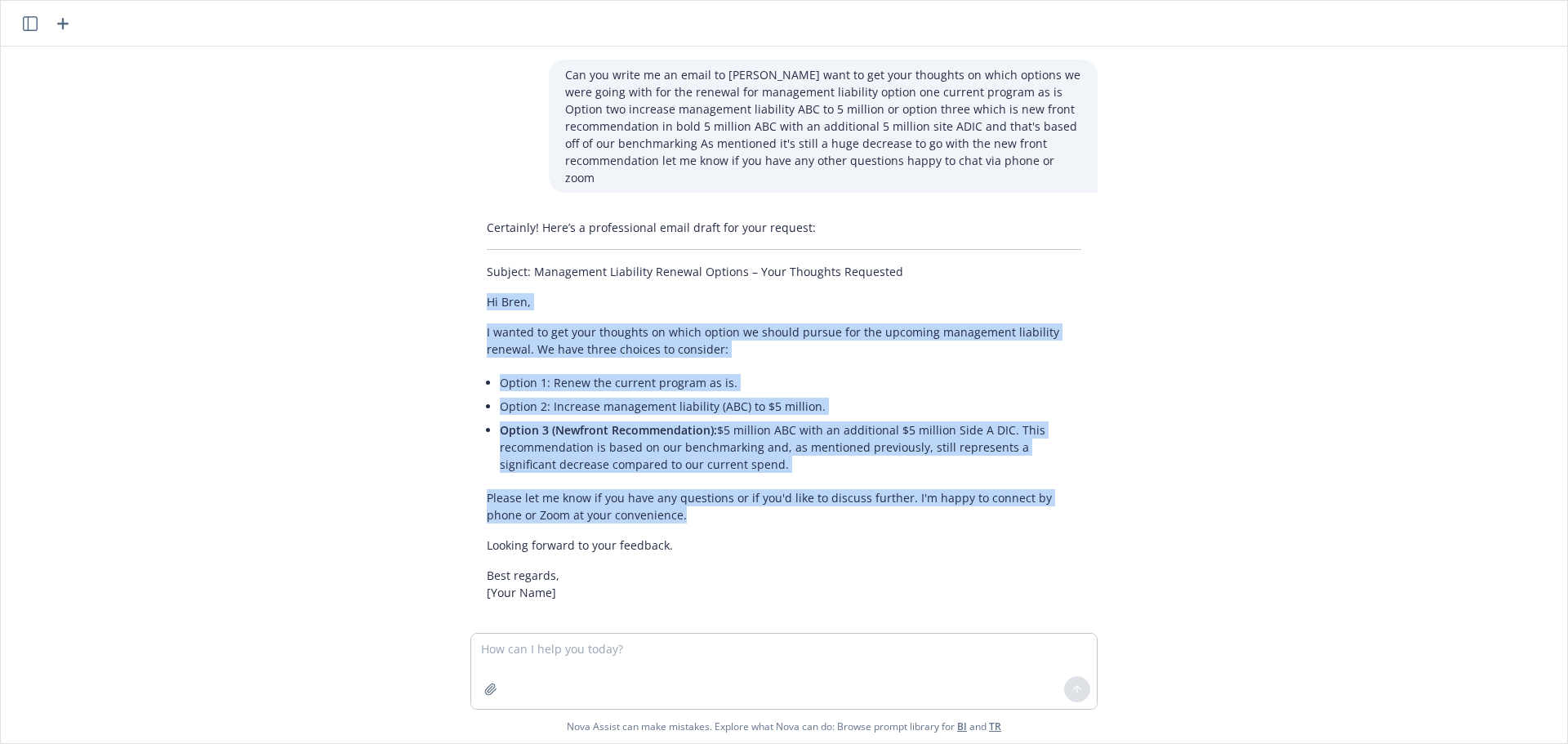
drag, startPoint x: 655, startPoint y: 507, endPoint x: 481, endPoint y: 289, distance: 278.9
click at [481, 289] on div "Certainly! Here’s a professional email draft for your request: Subject: Managem…" at bounding box center [784, 410] width 627 height 395
copy div "Hi Bren, I wanted to get your thoughts on which option we should pursue for the…"
click at [60, 21] on icon "button" at bounding box center [63, 24] width 20 height 20
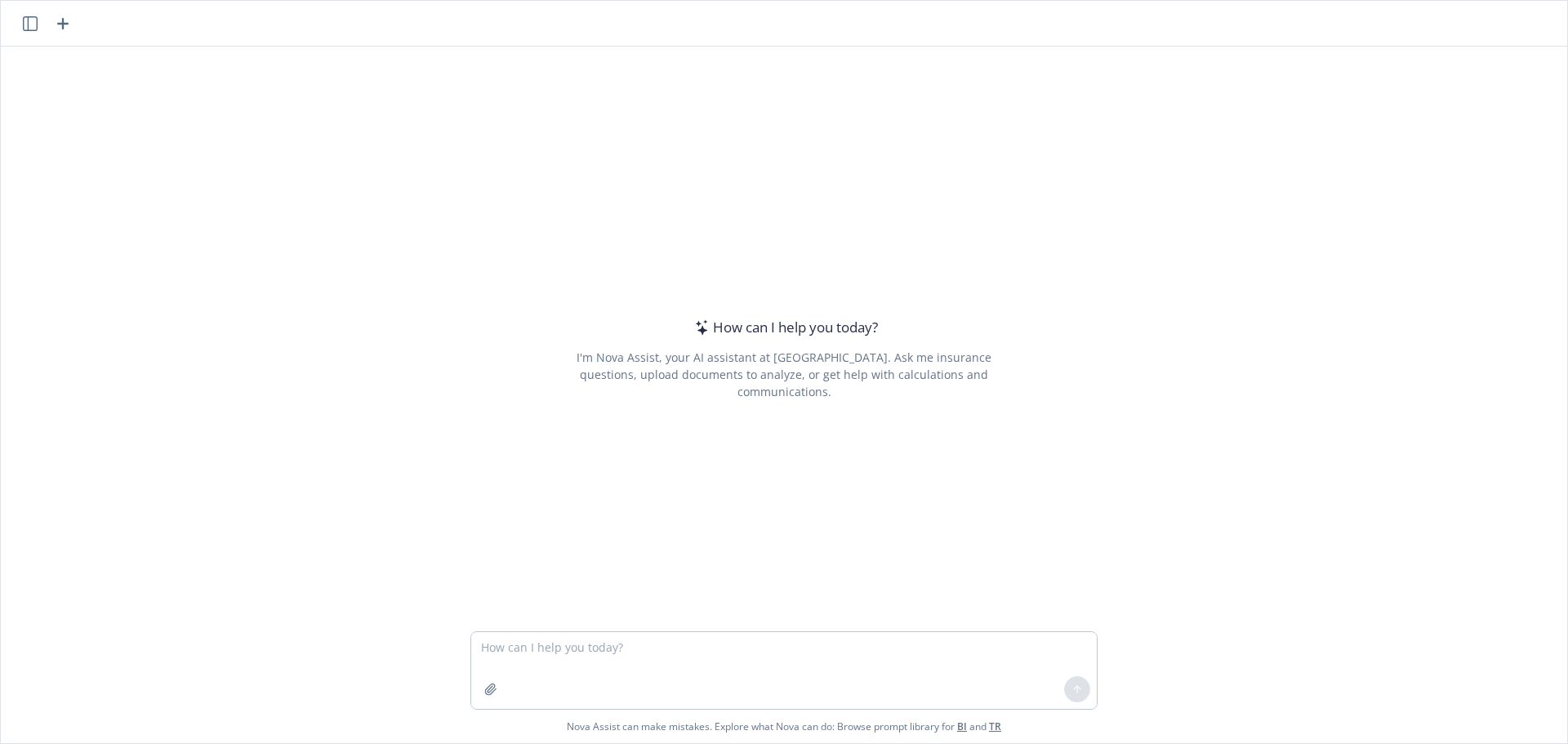
click at [542, 652] on textarea at bounding box center [783, 670] width 626 height 76
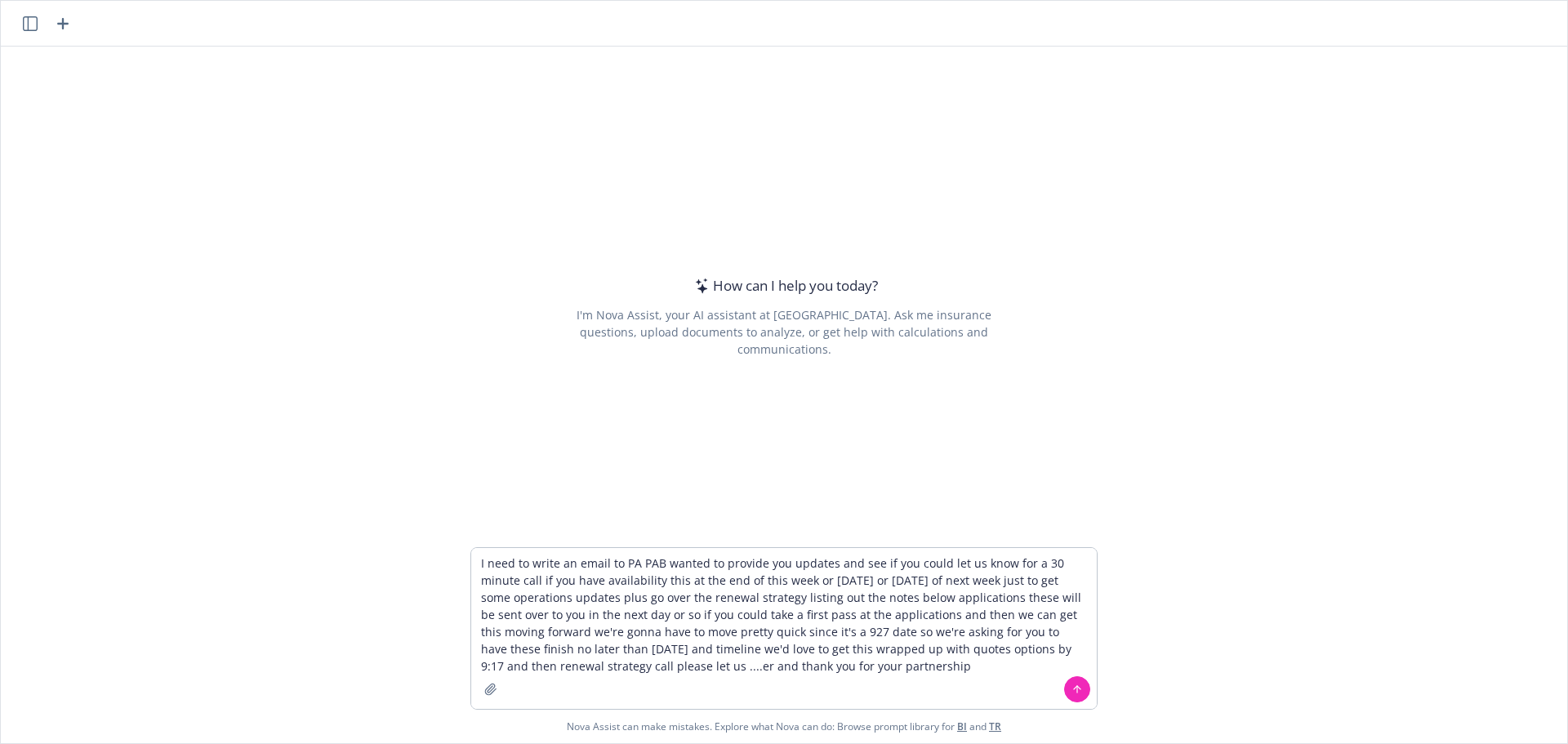
type textarea "I need to write an email to PA PAB wanted to provide you updates and see if you…"
click at [1064, 682] on button at bounding box center [1077, 689] width 26 height 26
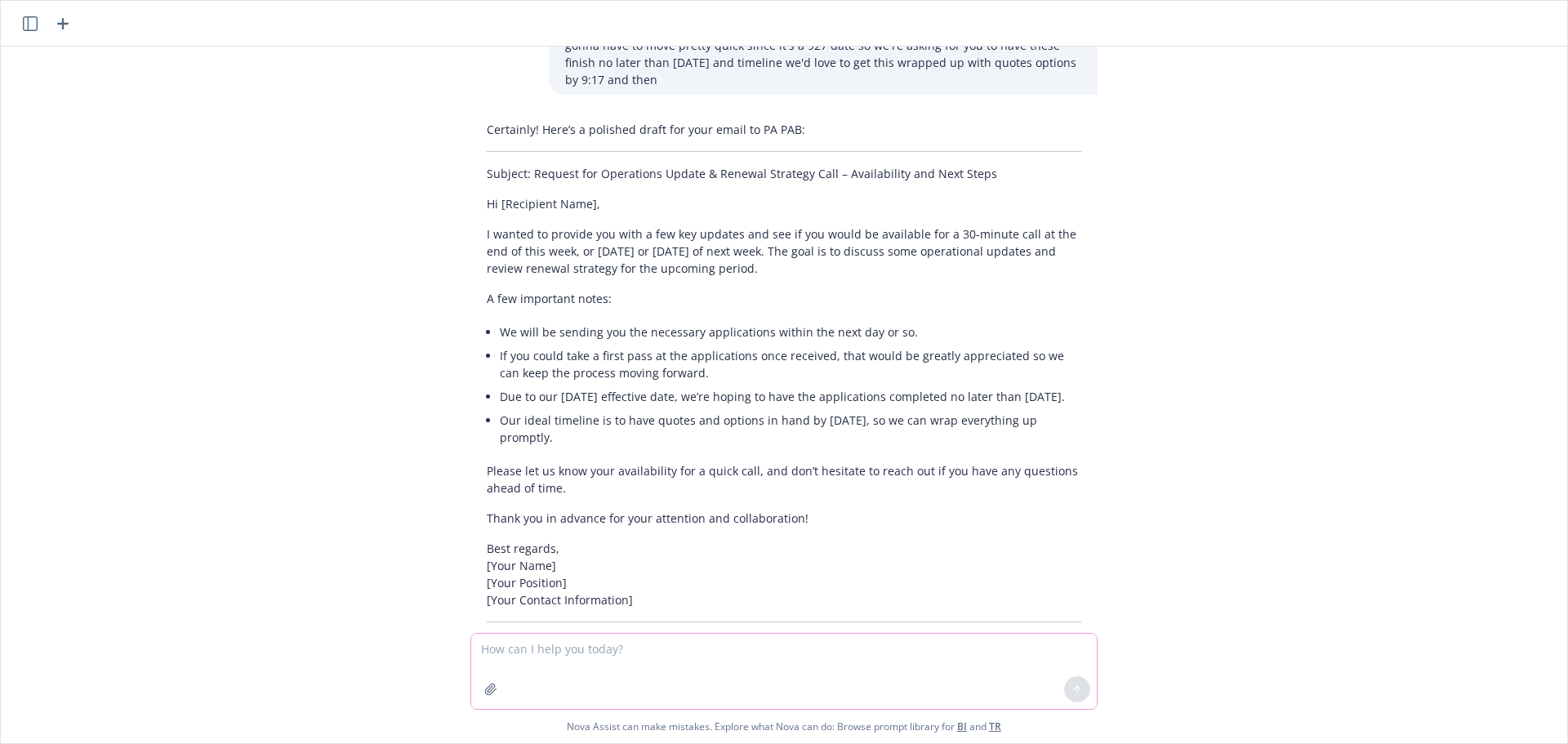
scroll to position [198, 0]
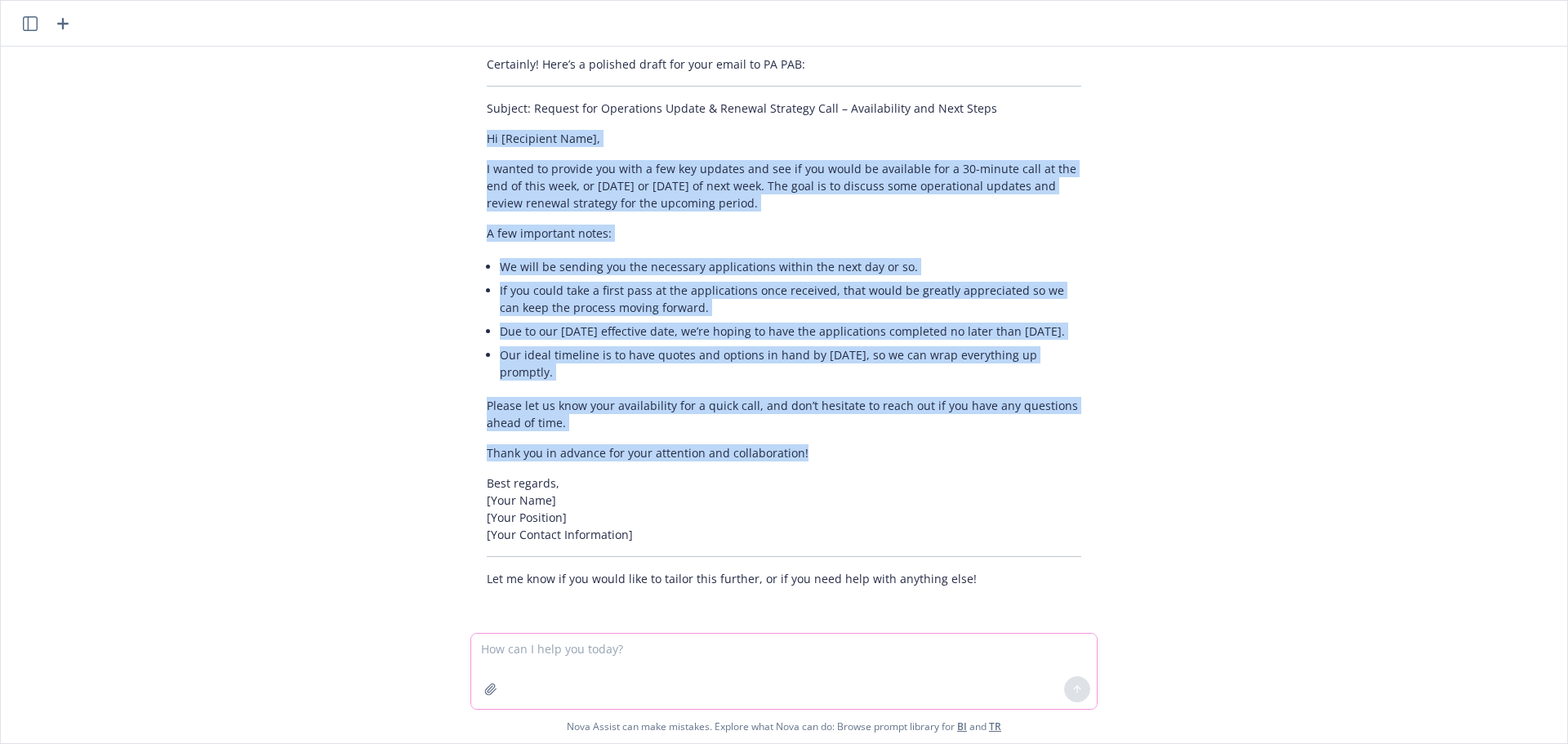
drag, startPoint x: 799, startPoint y: 455, endPoint x: 452, endPoint y: 117, distance: 484.4
click at [457, 117] on div "Certainly! Here’s a polished draft for your email to PA PAB: Subject: Request f…" at bounding box center [783, 321] width 653 height 545
copy div "Hi [Recipient Name], I wanted to provide you with a few key updates and see if …"
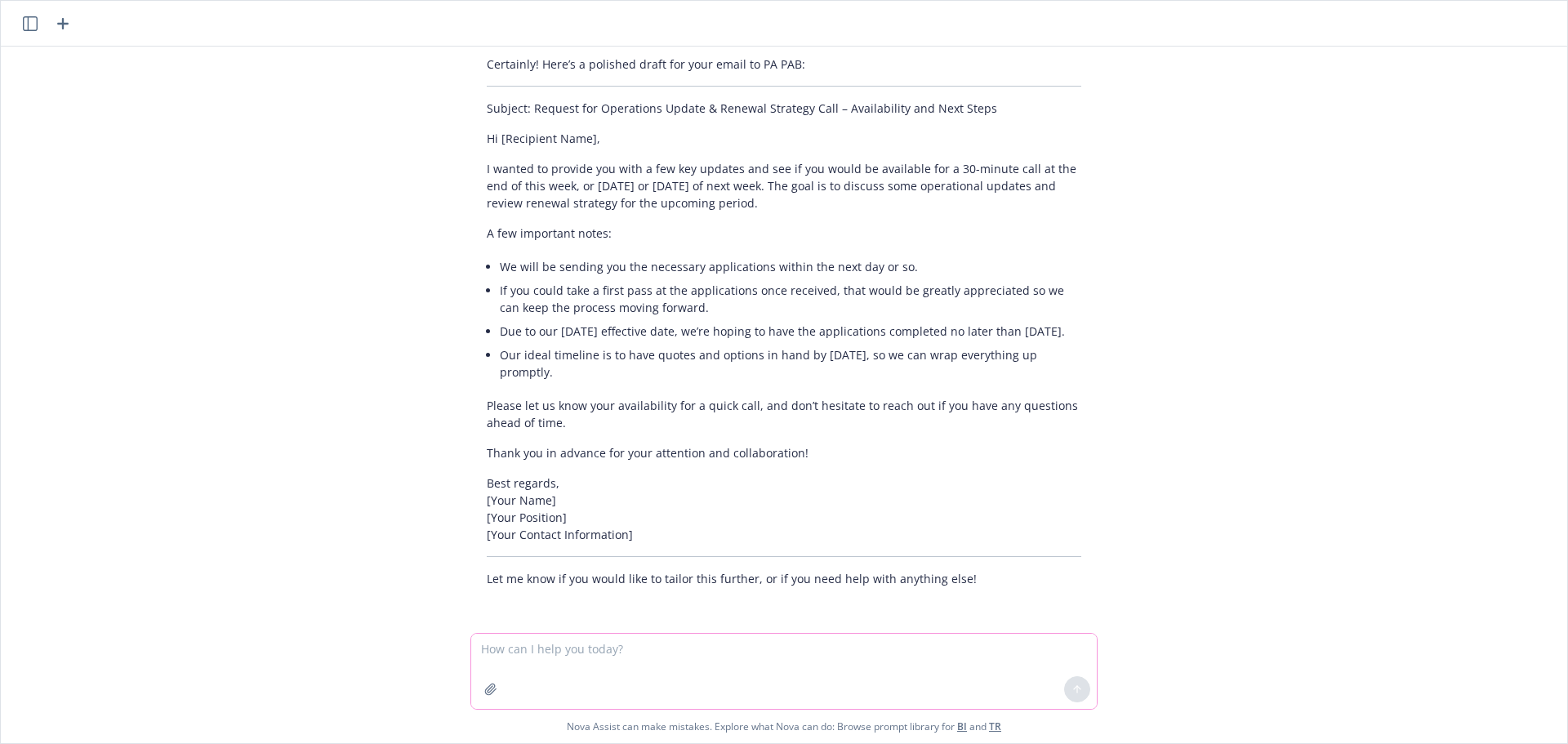
drag, startPoint x: 893, startPoint y: 669, endPoint x: 875, endPoint y: 661, distance: 19.7
click at [893, 669] on textarea at bounding box center [783, 671] width 626 height 76
type textarea "I need to insert one blurb lastly I just wanted to"
click at [619, 652] on textarea at bounding box center [783, 670] width 626 height 76
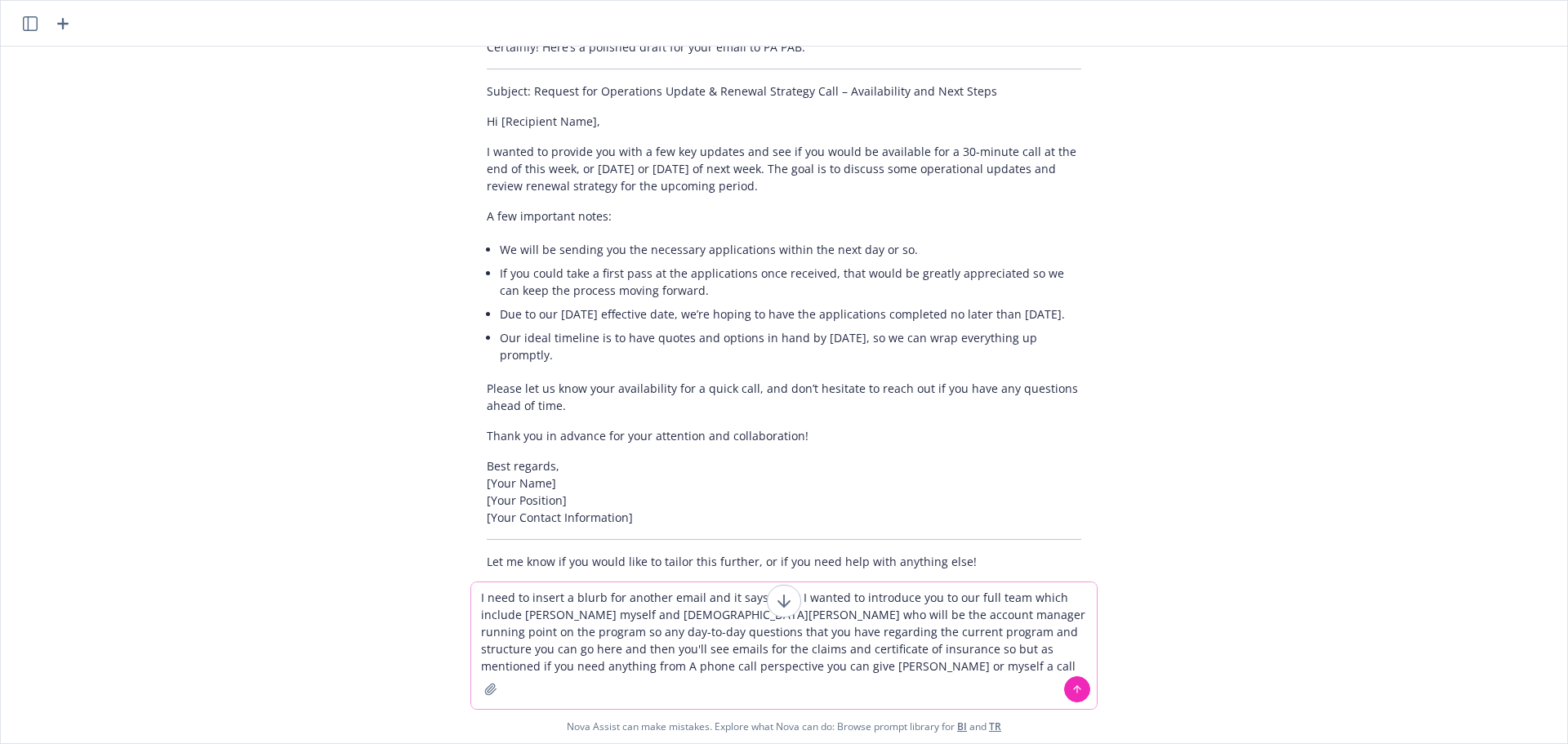
type textarea "I need to insert a blurb for another email and it says lastly I wanted to intro…"
click at [1073, 684] on icon at bounding box center [1077, 689] width 12 height 12
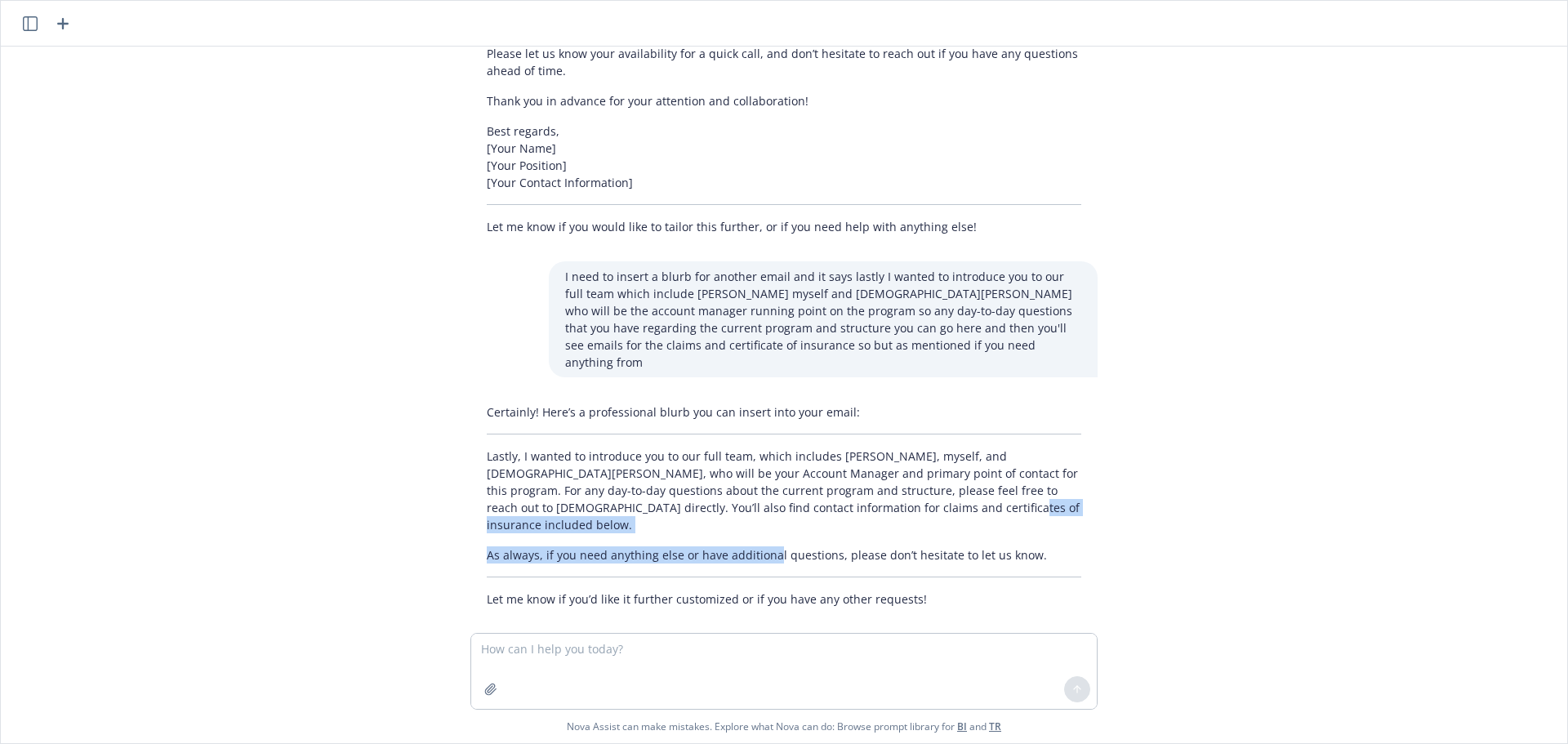
scroll to position [535, 0]
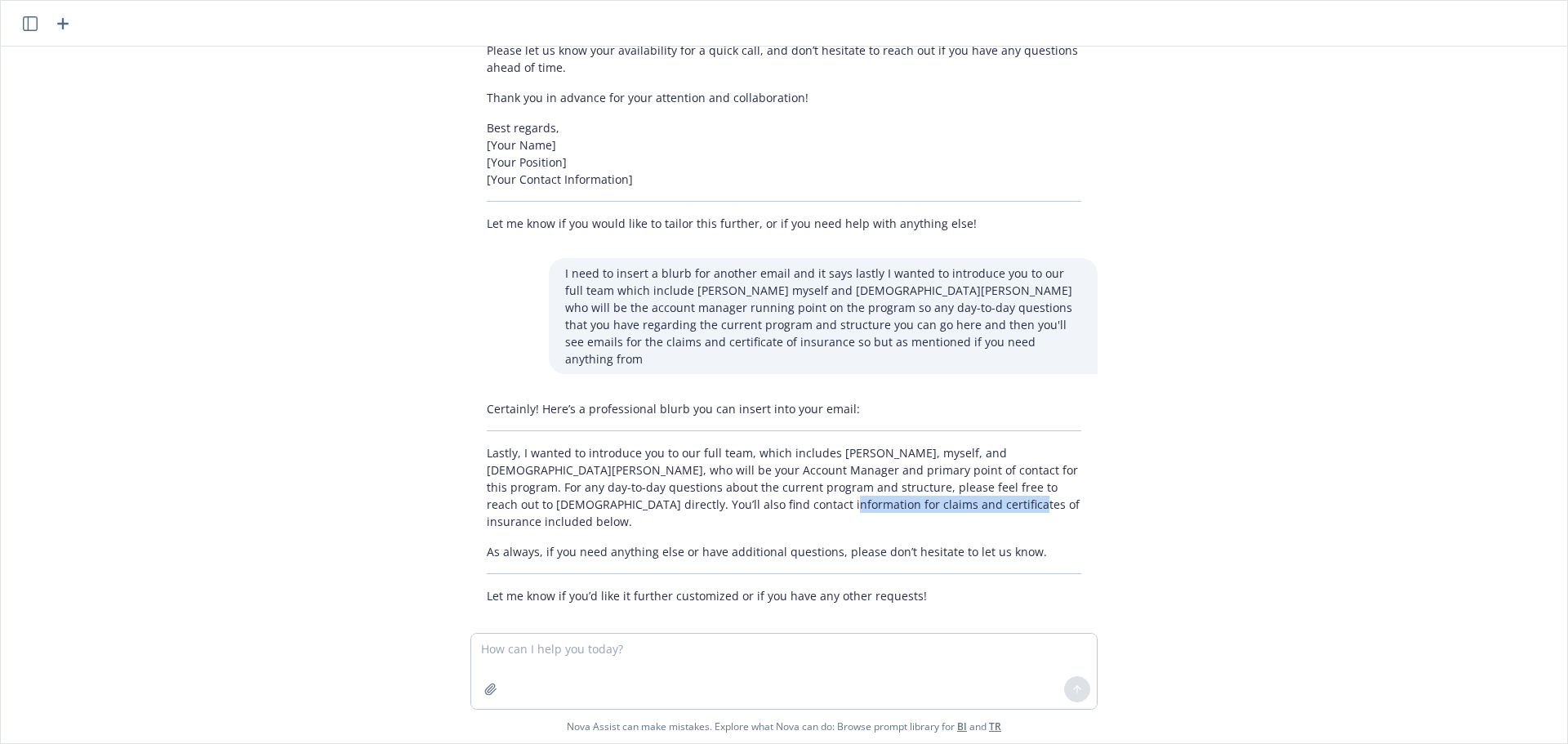
drag, startPoint x: 837, startPoint y: 551, endPoint x: 646, endPoint y: 517, distance: 194.0
click at [646, 517] on div "Certainly! Here’s a professional blurb you can insert into your email: Lastly, …" at bounding box center [784, 502] width 627 height 218
click at [844, 504] on p "Lastly, I wanted to introduce you to our full team, which includes [PERSON_NAME…" at bounding box center [784, 487] width 595 height 86
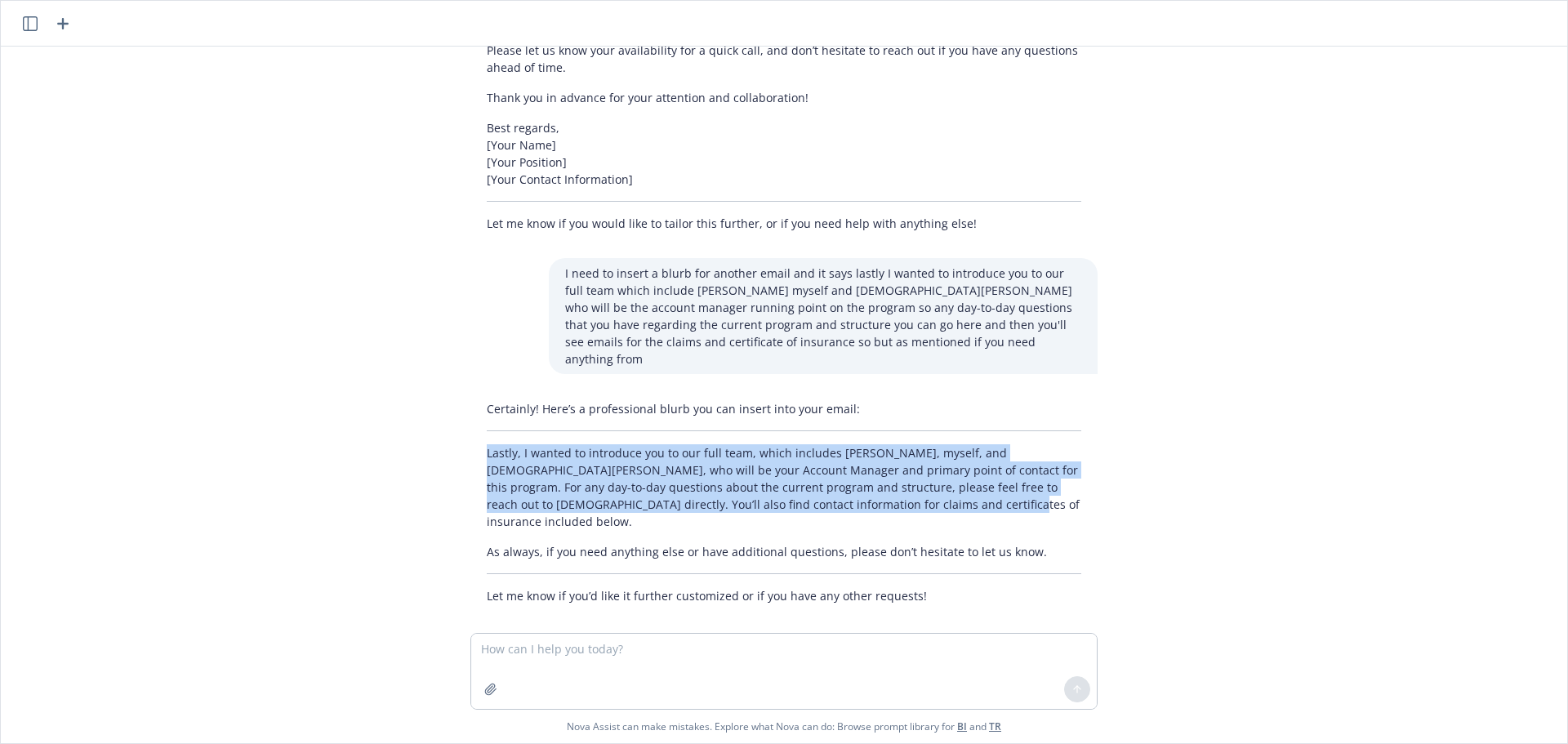
drag, startPoint x: 819, startPoint y: 498, endPoint x: 455, endPoint y: 455, distance: 366.5
click at [457, 455] on div "Certainly! Here’s a professional blurb you can insert into your email: Lastly, …" at bounding box center [783, 502] width 653 height 218
